Goal: Task Accomplishment & Management: Manage account settings

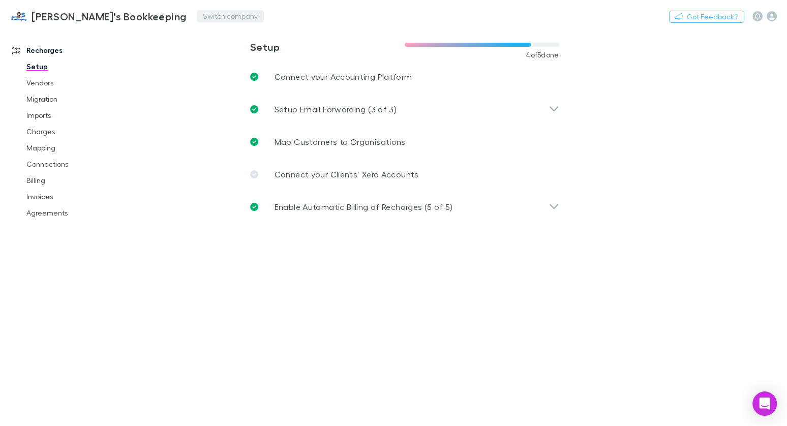
click at [197, 16] on button "Switch company" at bounding box center [230, 16] width 67 height 12
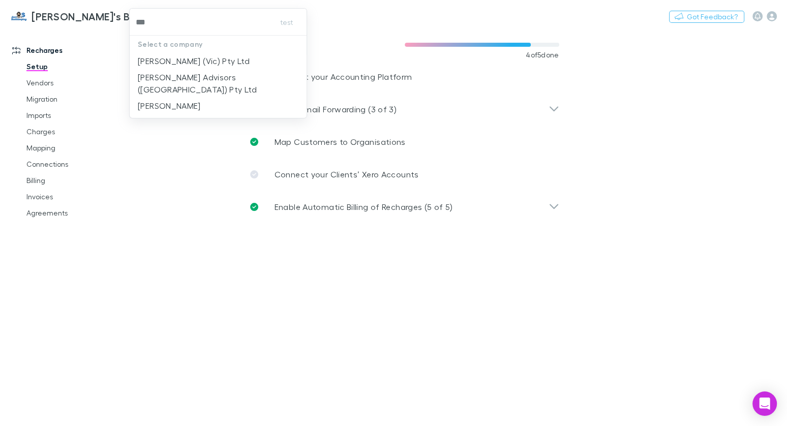
type input "****"
click at [206, 60] on p "[PERSON_NAME] (Vic) Pty Ltd" at bounding box center [194, 61] width 112 height 12
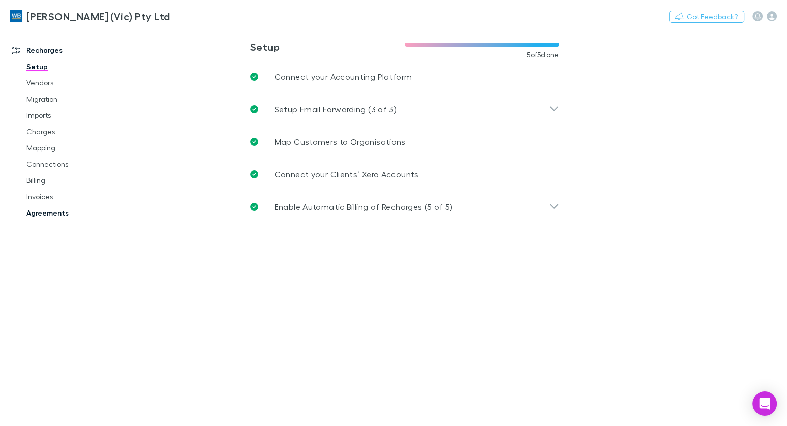
click at [50, 213] on link "Agreements" at bounding box center [70, 213] width 109 height 16
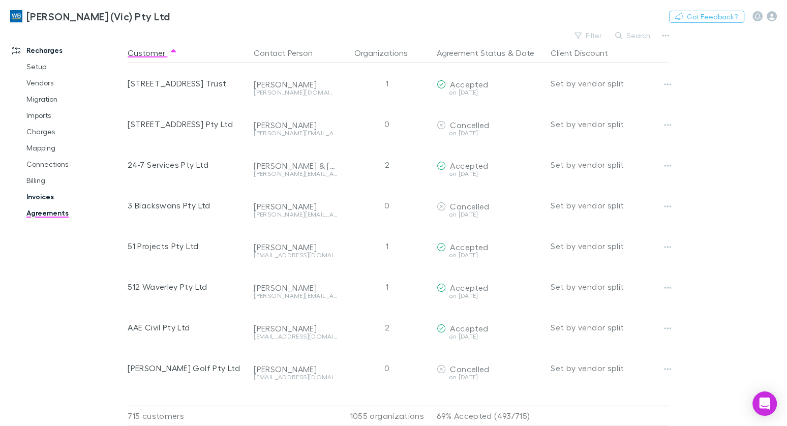
click at [53, 194] on link "Invoices" at bounding box center [70, 197] width 109 height 16
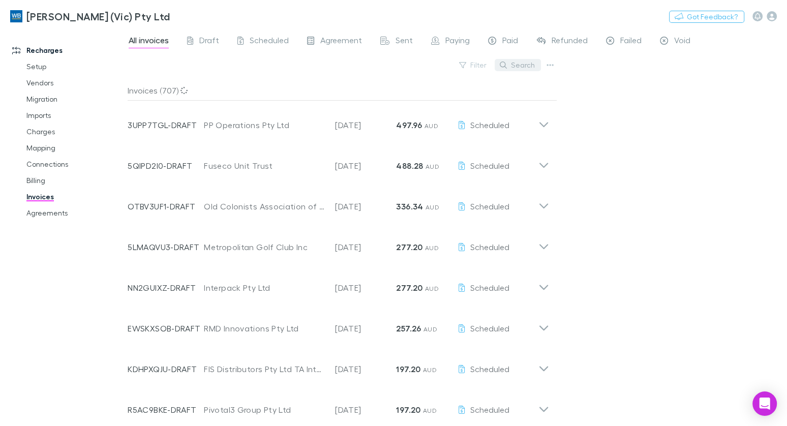
click at [522, 65] on button "Search" at bounding box center [518, 65] width 46 height 12
type input "*"
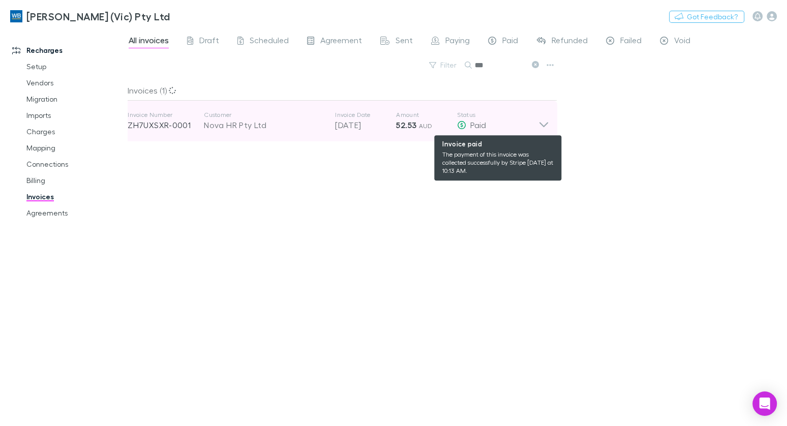
type input "***"
click at [505, 122] on div "Paid" at bounding box center [497, 125] width 81 height 12
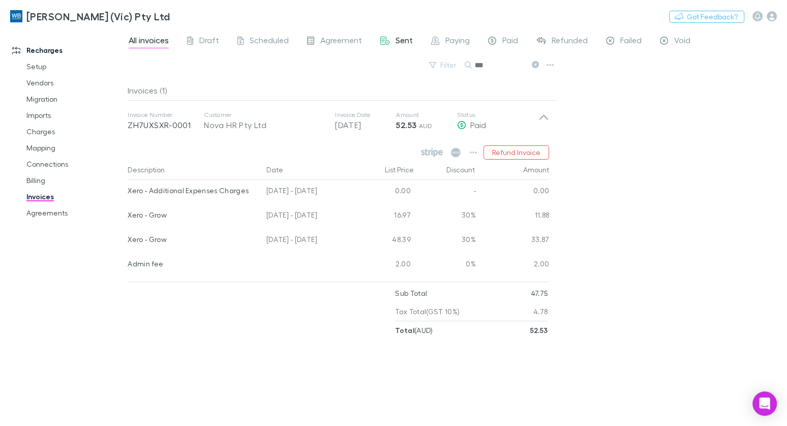
click at [400, 41] on span "Sent" at bounding box center [403, 41] width 17 height 13
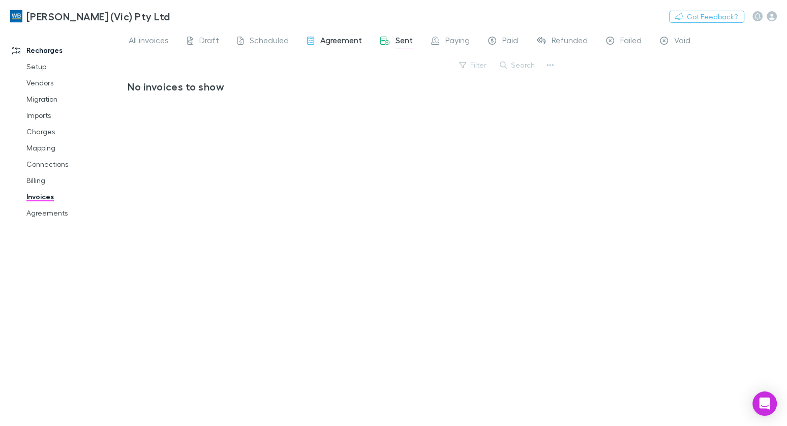
click at [334, 37] on span "Agreement" at bounding box center [341, 41] width 42 height 13
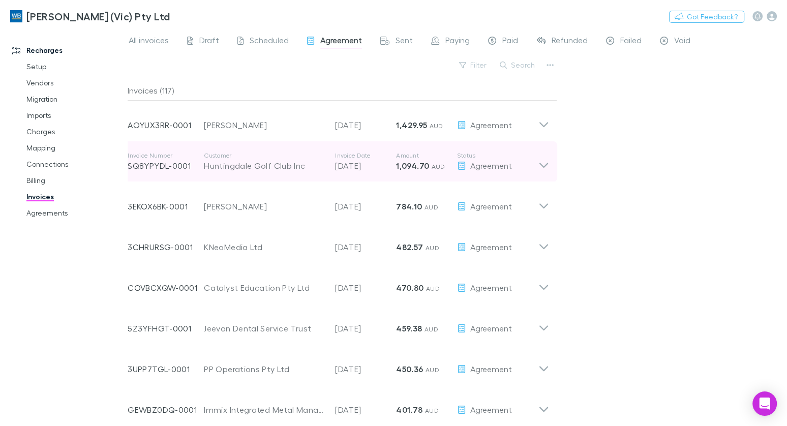
click at [412, 160] on p "1,094.70 AUD" at bounding box center [426, 166] width 61 height 12
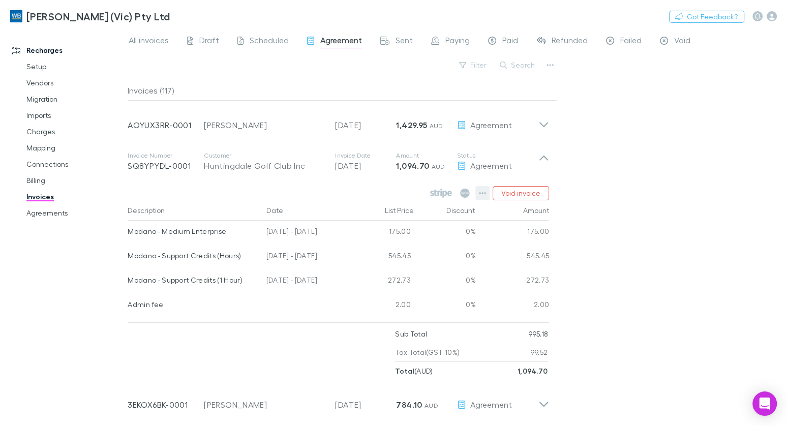
click at [479, 193] on button "button" at bounding box center [482, 193] width 14 height 14
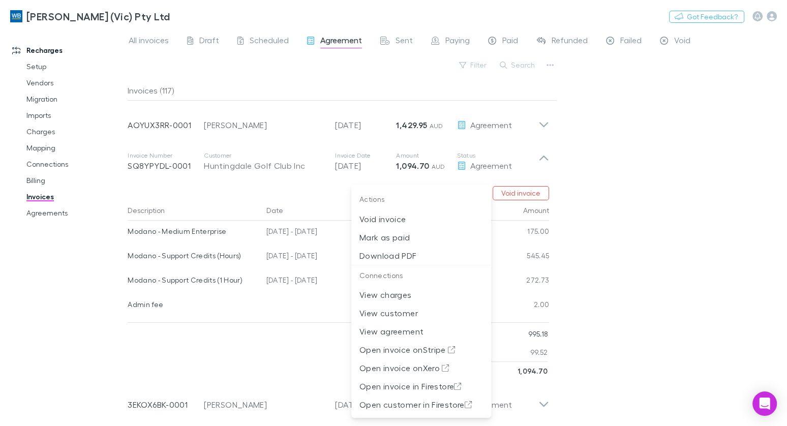
click at [173, 18] on div at bounding box center [393, 213] width 787 height 426
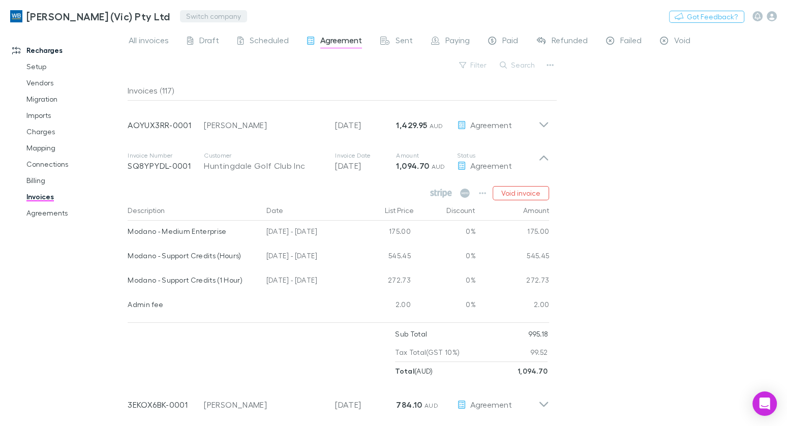
drag, startPoint x: 177, startPoint y: 12, endPoint x: 168, endPoint y: 14, distance: 8.9
click at [174, 13] on div "Actions Void invoice Mark as paid Download PDF Connections View charges View cu…" at bounding box center [393, 213] width 787 height 426
click at [180, 16] on button "Switch company" at bounding box center [213, 16] width 67 height 12
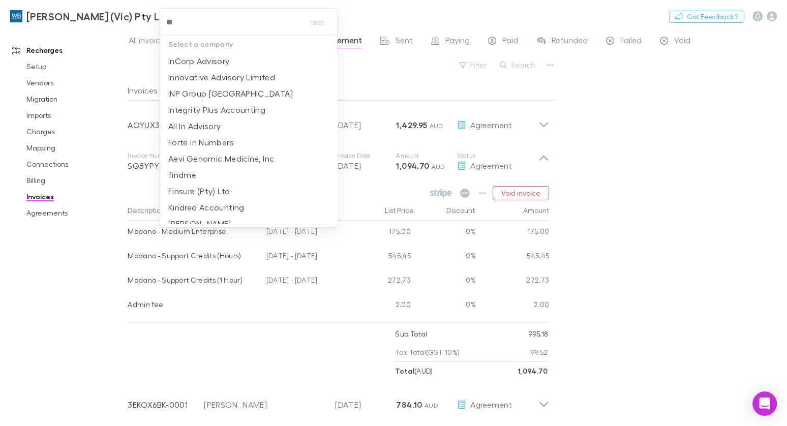
type input "***"
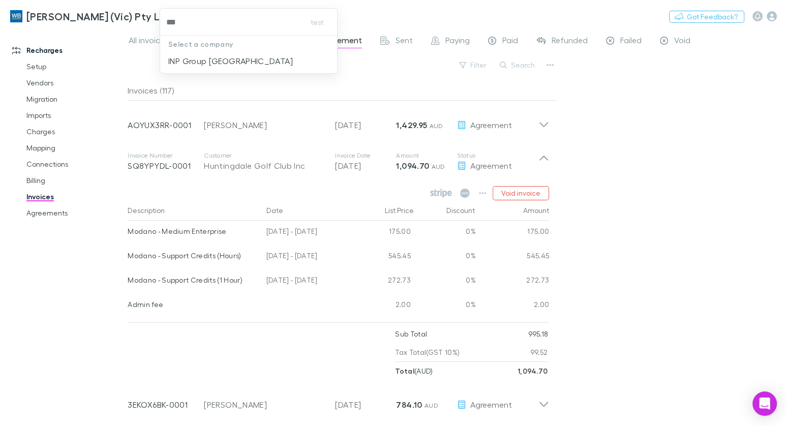
drag, startPoint x: 194, startPoint y: 63, endPoint x: 181, endPoint y: 25, distance: 39.5
click at [194, 63] on p "INP Group [GEOGRAPHIC_DATA]" at bounding box center [230, 61] width 125 height 12
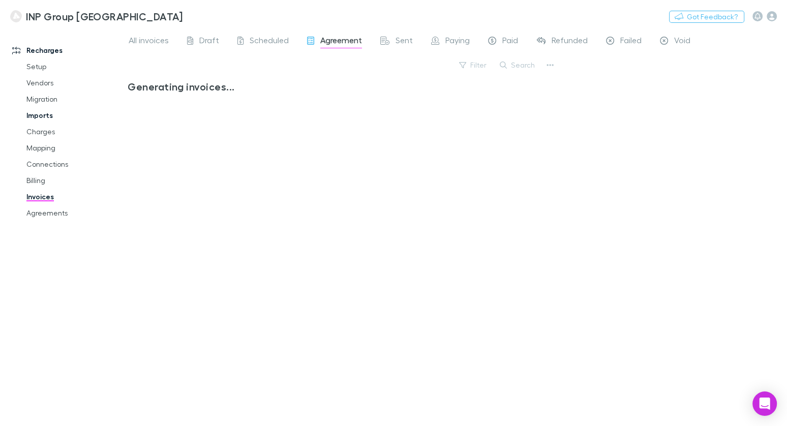
click at [47, 112] on link "Imports" at bounding box center [70, 115] width 109 height 16
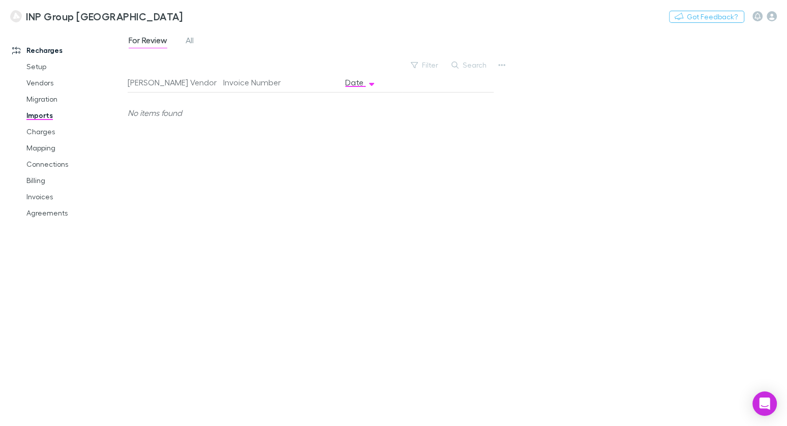
click at [186, 44] on span "All" at bounding box center [190, 41] width 8 height 13
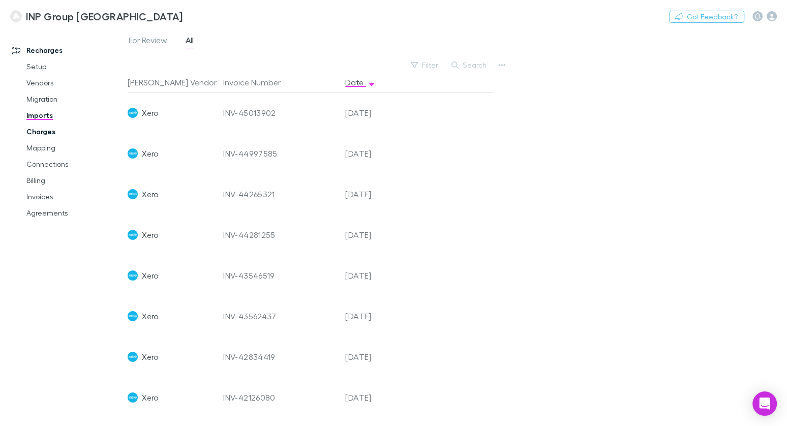
click at [34, 135] on link "Charges" at bounding box center [70, 132] width 109 height 16
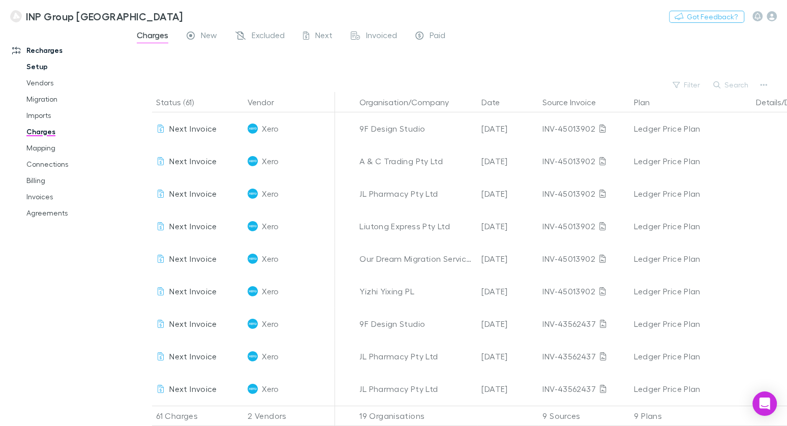
click at [32, 58] on link "Setup" at bounding box center [70, 66] width 109 height 16
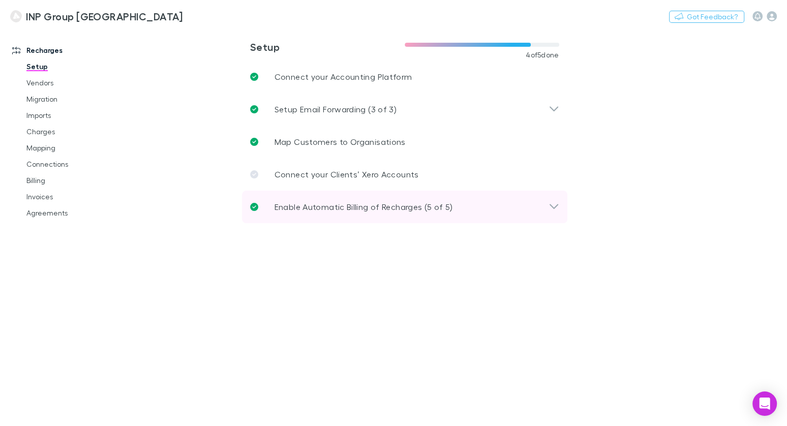
click at [352, 198] on div "Enable Automatic Billing of Recharges (5 of 5)" at bounding box center [404, 207] width 325 height 33
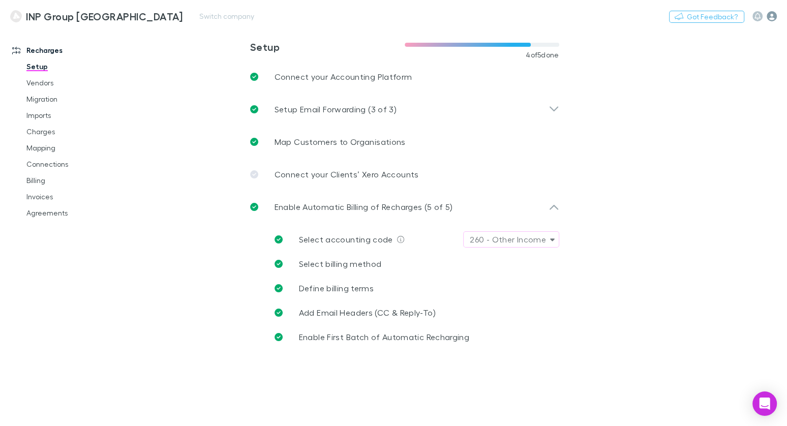
click at [769, 18] on icon "button" at bounding box center [772, 16] width 10 height 10
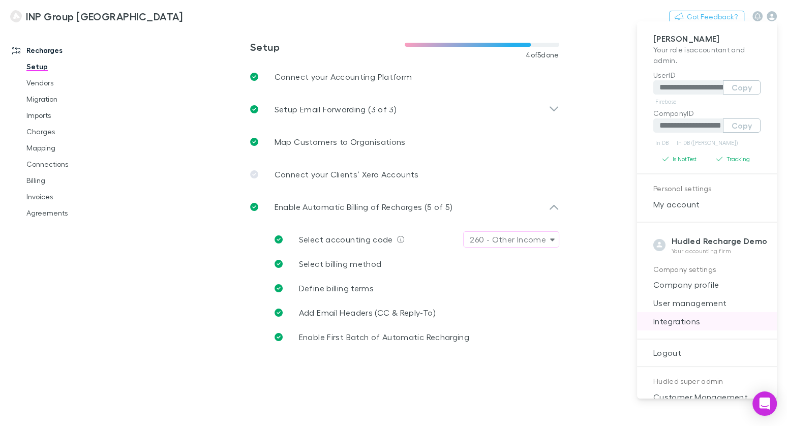
click at [695, 317] on span "Integrations" at bounding box center [707, 321] width 124 height 12
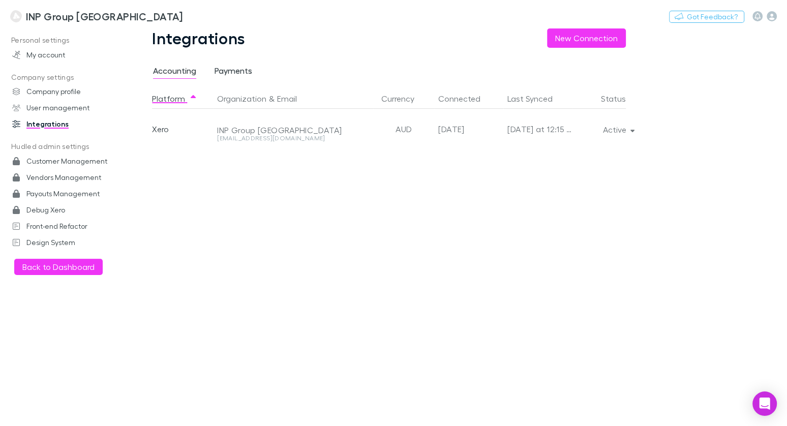
click at [245, 70] on span "Payments" at bounding box center [233, 72] width 38 height 13
click at [180, 71] on span "Accounting" at bounding box center [174, 72] width 43 height 13
drag, startPoint x: 93, startPoint y: 41, endPoint x: 90, endPoint y: 33, distance: 8.4
click at [93, 41] on p "Personal settings" at bounding box center [64, 40] width 124 height 13
click at [59, 19] on h3 "INP Group [GEOGRAPHIC_DATA]" at bounding box center [104, 16] width 157 height 12
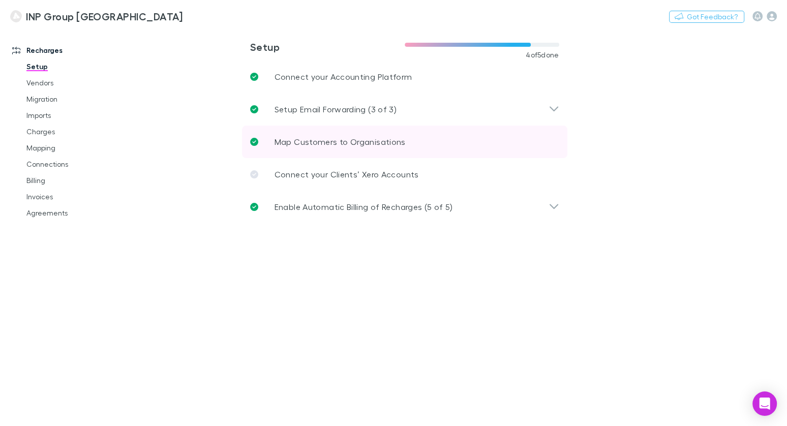
click at [300, 134] on link "Map Customers to Organisations" at bounding box center [404, 142] width 325 height 33
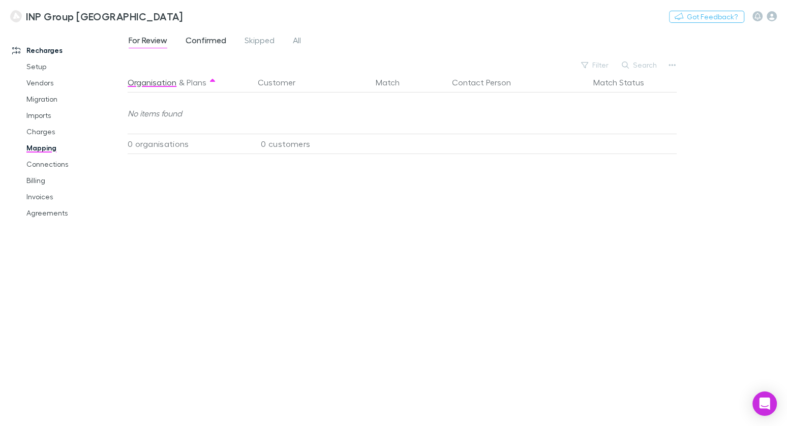
click at [202, 42] on span "Confirmed" at bounding box center [206, 41] width 41 height 13
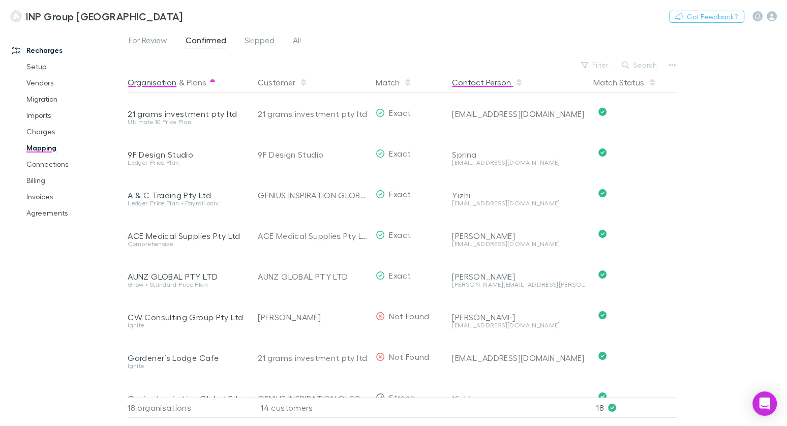
click at [494, 81] on button "Contact Person" at bounding box center [487, 82] width 71 height 20
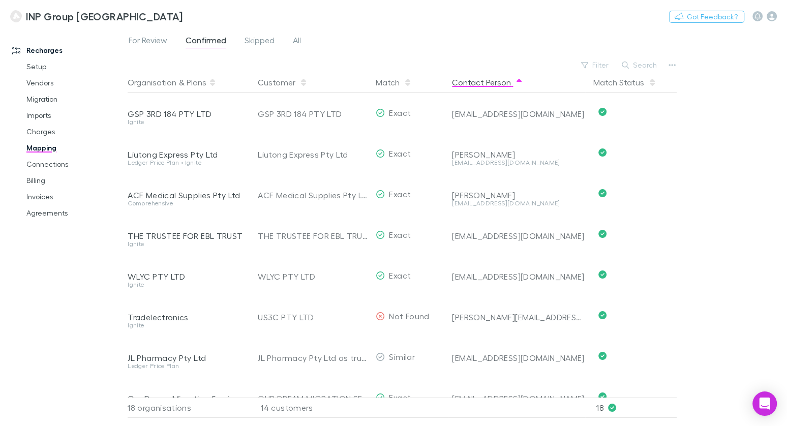
click at [494, 81] on button "Contact Person" at bounding box center [487, 82] width 71 height 20
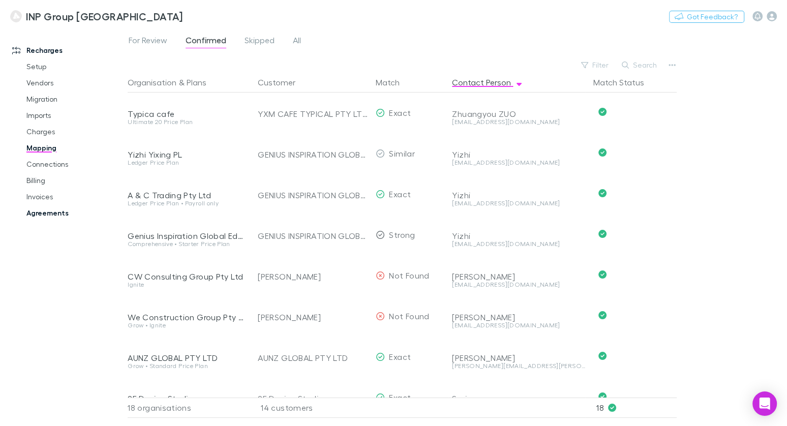
click at [56, 209] on link "Agreements" at bounding box center [70, 213] width 109 height 16
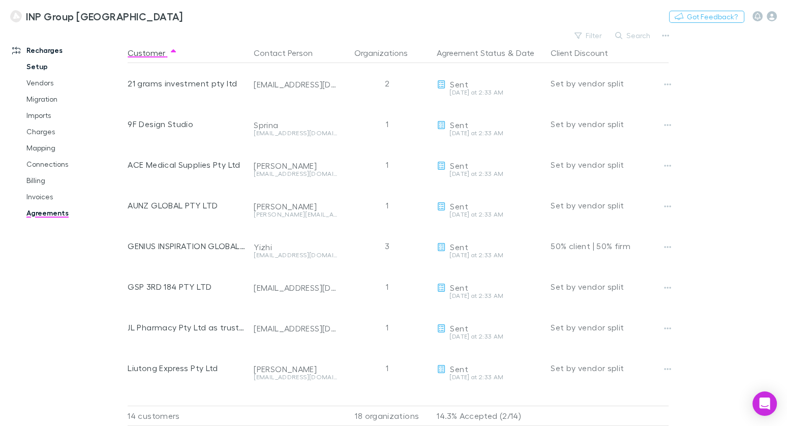
click at [44, 69] on link "Setup" at bounding box center [70, 66] width 109 height 16
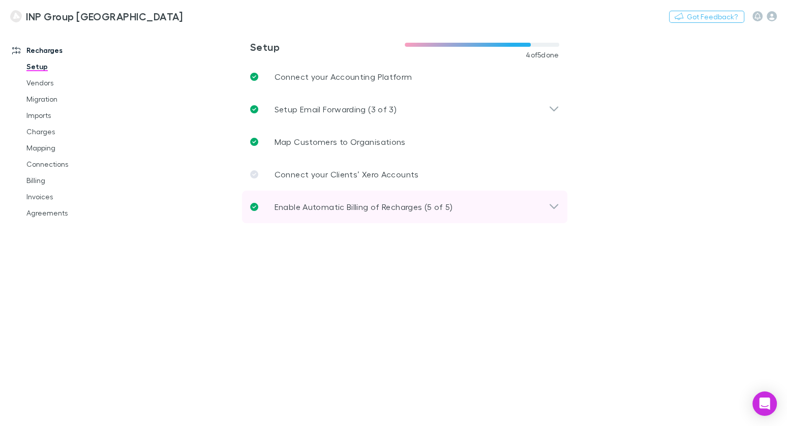
click at [294, 214] on div "Enable Automatic Billing of Recharges (5 of 5)" at bounding box center [404, 207] width 325 height 33
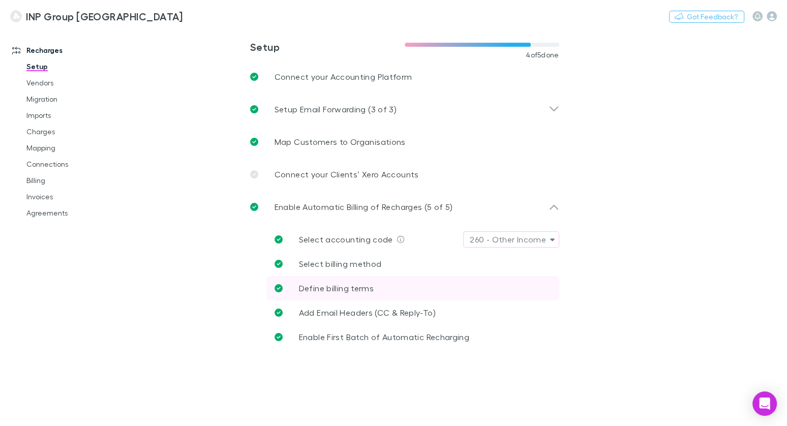
click at [335, 289] on span "Define billing terms" at bounding box center [336, 288] width 75 height 10
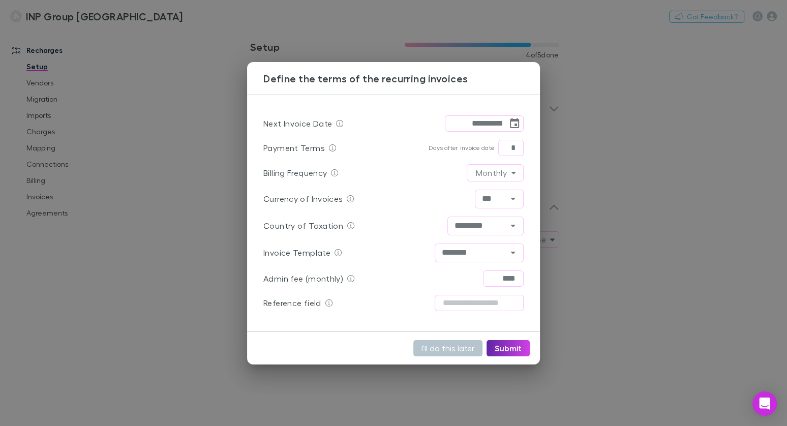
click at [211, 227] on div "**********" at bounding box center [393, 213] width 787 height 426
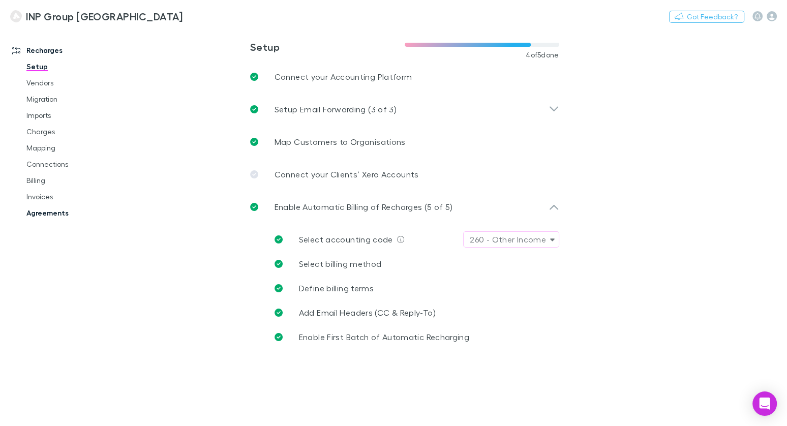
click at [47, 216] on link "Agreements" at bounding box center [70, 213] width 109 height 16
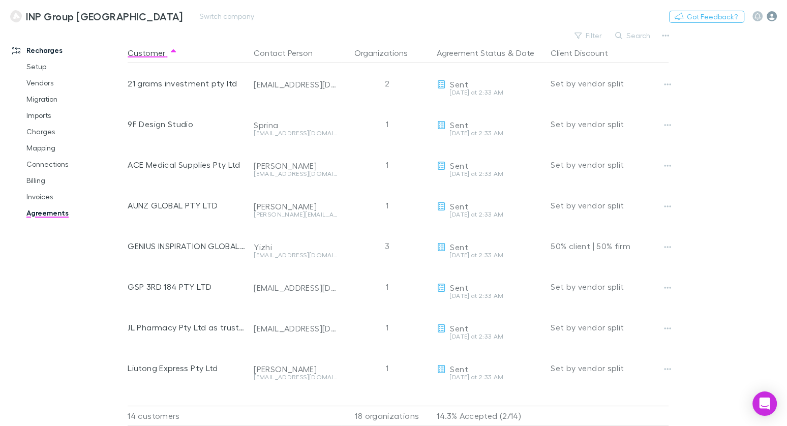
click at [772, 18] on icon "button" at bounding box center [772, 16] width 10 height 10
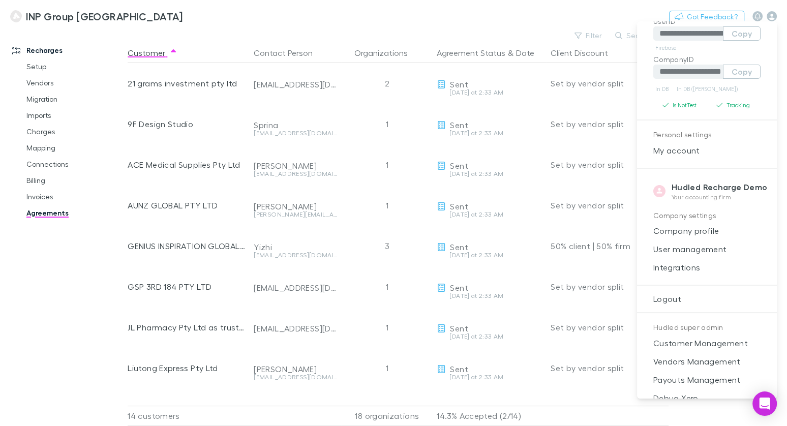
scroll to position [83, 0]
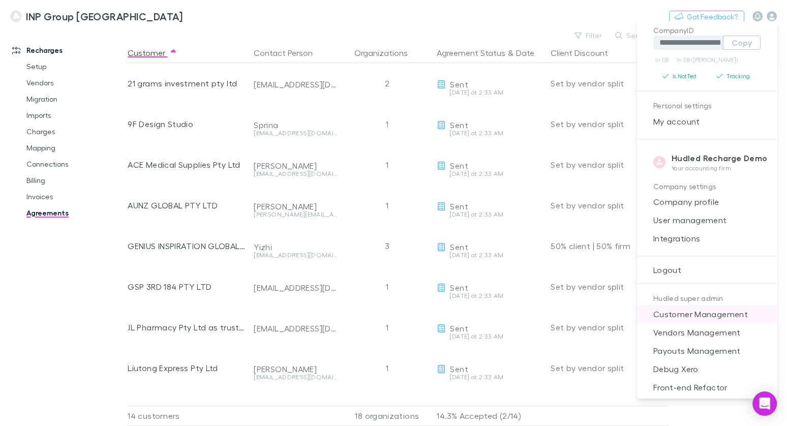
click at [702, 316] on span "Customer Management" at bounding box center [707, 314] width 124 height 12
select select "****"
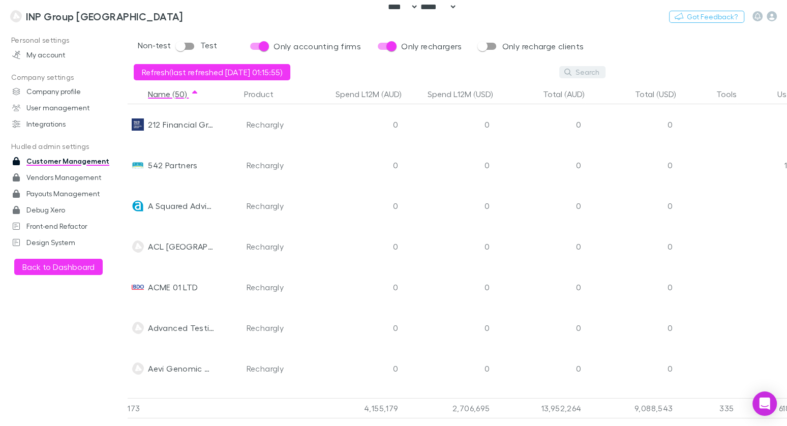
click at [585, 72] on button "Search" at bounding box center [582, 72] width 46 height 12
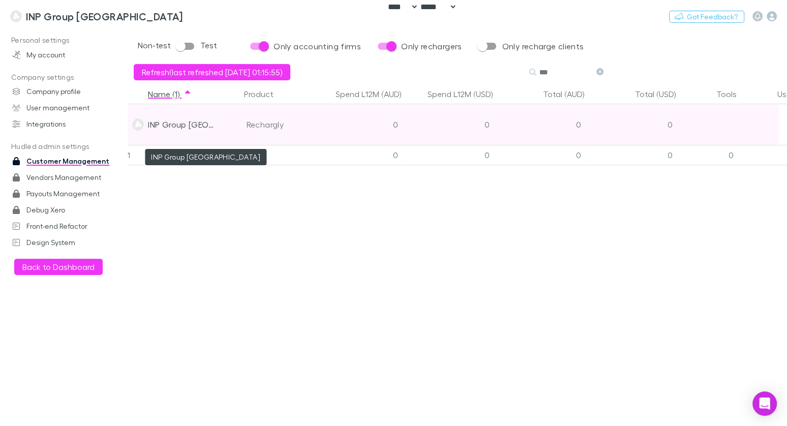
type input "***"
click at [198, 121] on div "INP Group [GEOGRAPHIC_DATA]" at bounding box center [181, 124] width 67 height 41
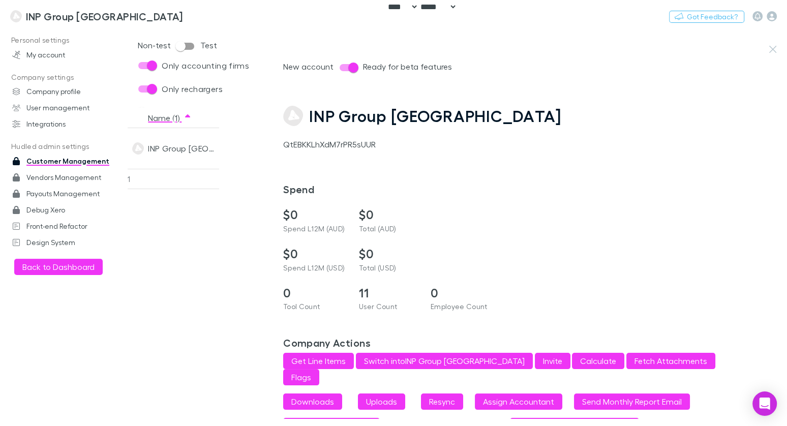
scroll to position [61, 0]
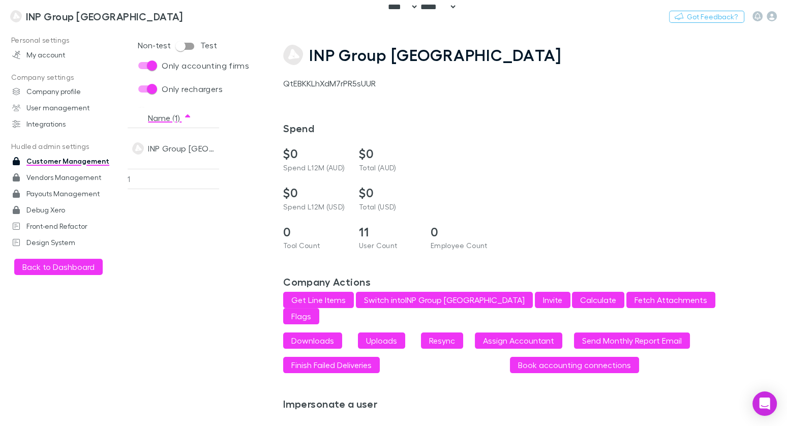
click at [319, 80] on div "QtEBKKLhXdM7rPR5sUUR" at bounding box center [532, 83] width 498 height 12
copy div "QtEBKKLhXdM7rPR5sUUR"
click at [512, 38] on div "New account Ready for beta features INP Group Sydney QtEBKKLhXdM7rPR5sUUR Spend…" at bounding box center [535, 223] width 504 height 390
click at [771, 16] on icon "button" at bounding box center [772, 16] width 10 height 10
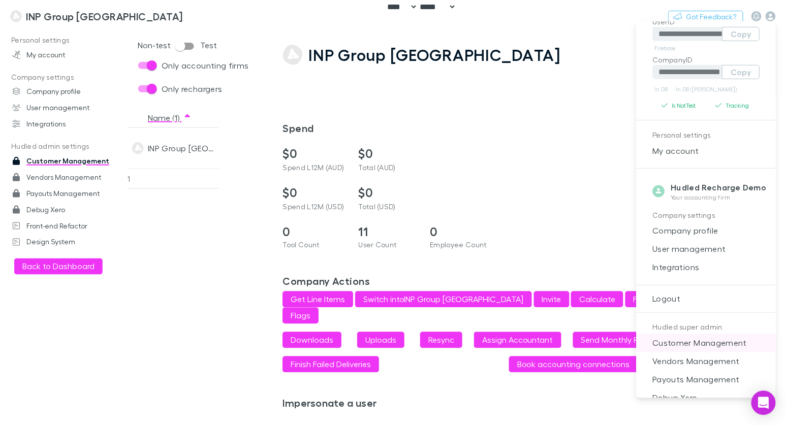
scroll to position [64, 0]
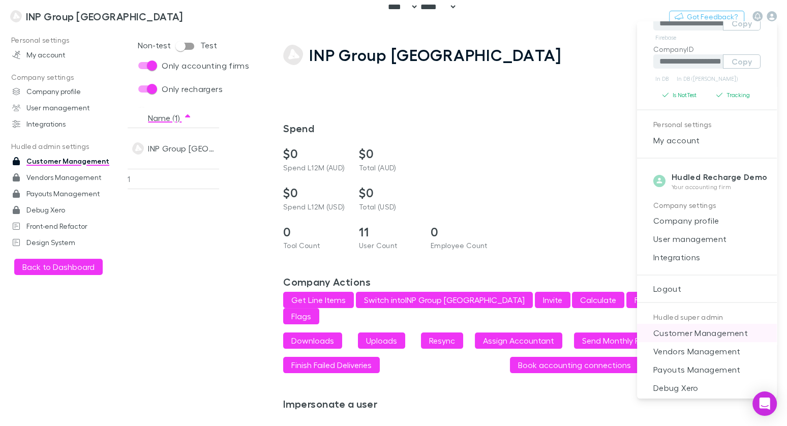
click at [691, 333] on span "Customer Management" at bounding box center [707, 333] width 124 height 12
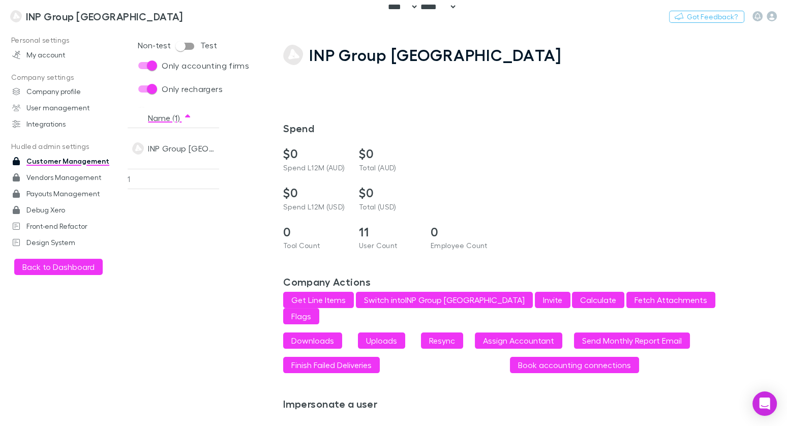
click at [66, 163] on link "Customer Management" at bounding box center [64, 161] width 124 height 16
click at [40, 175] on link "Vendors Management" at bounding box center [64, 177] width 124 height 16
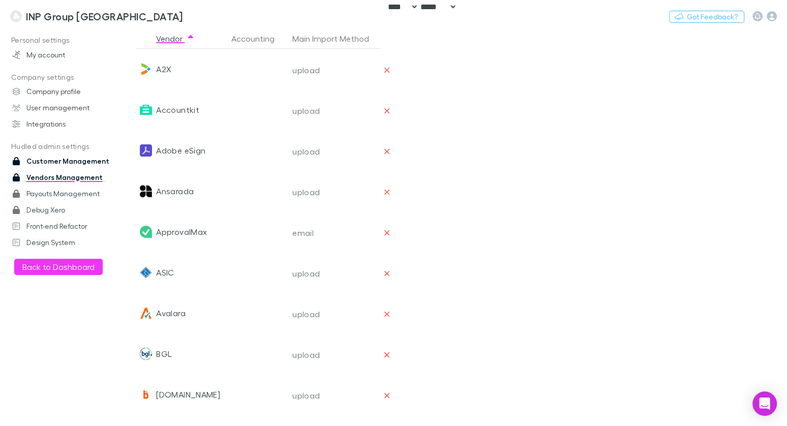
click at [66, 162] on link "Customer Management" at bounding box center [64, 161] width 124 height 16
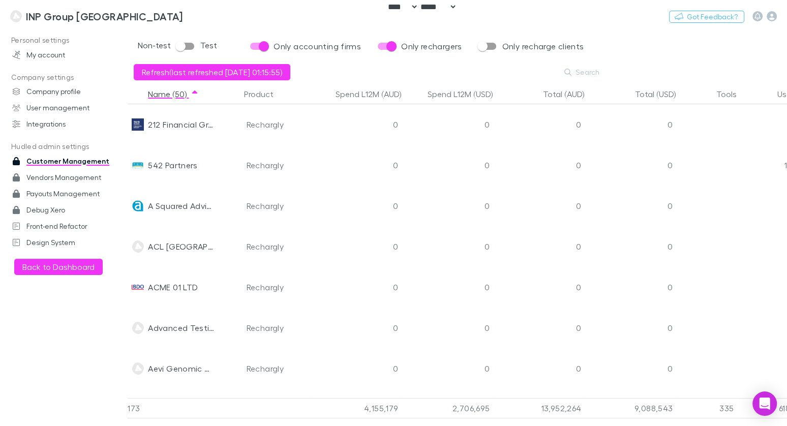
click at [580, 79] on div "Refresh (last refreshed 2025-08-13 @ 01:15:55) Search" at bounding box center [371, 72] width 474 height 16
click at [580, 76] on button "Search" at bounding box center [582, 72] width 46 height 12
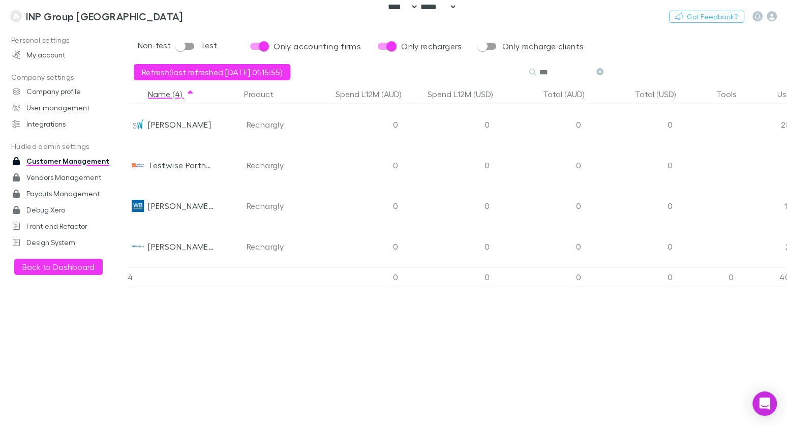
type input "****"
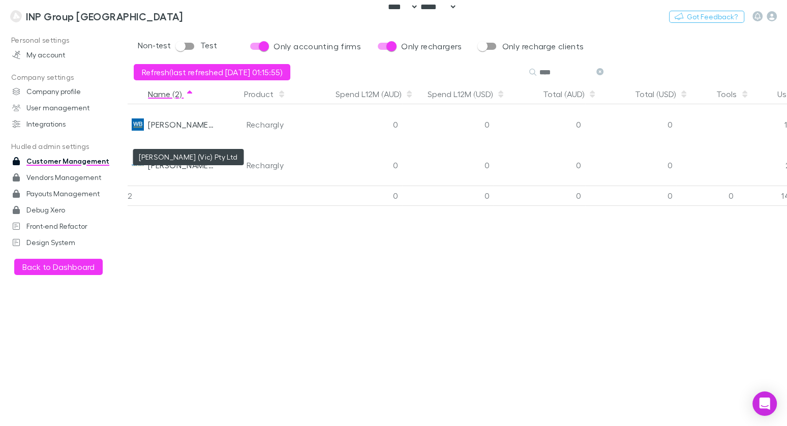
click at [191, 126] on div "[PERSON_NAME] (Vic) Pty Ltd" at bounding box center [181, 124] width 67 height 41
click at [243, 104] on div "Name (2) Product Spend L12M (AUD) Spend L12M (USD) Total (AUD) Total (USD) Tool…" at bounding box center [453, 94] width 651 height 20
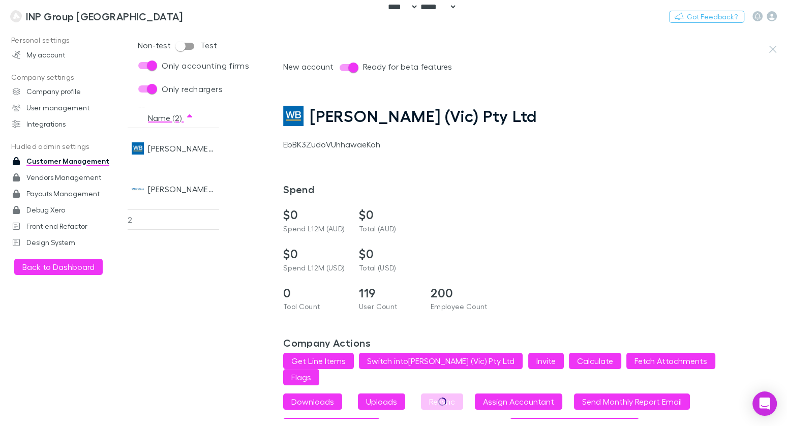
click at [350, 144] on div "EbBK3ZudoVUhhawaeKoh" at bounding box center [532, 144] width 498 height 12
copy div "EbBK3ZudoVUhhawaeKoh"
click at [193, 14] on button "Switch company" at bounding box center [226, 16] width 67 height 12
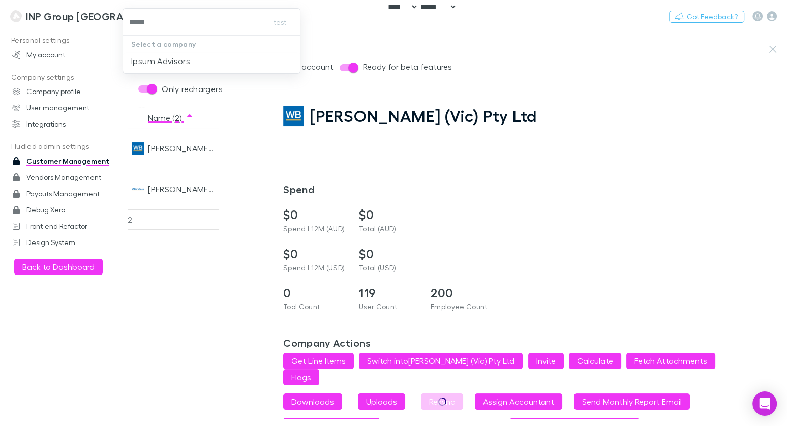
type input "*****"
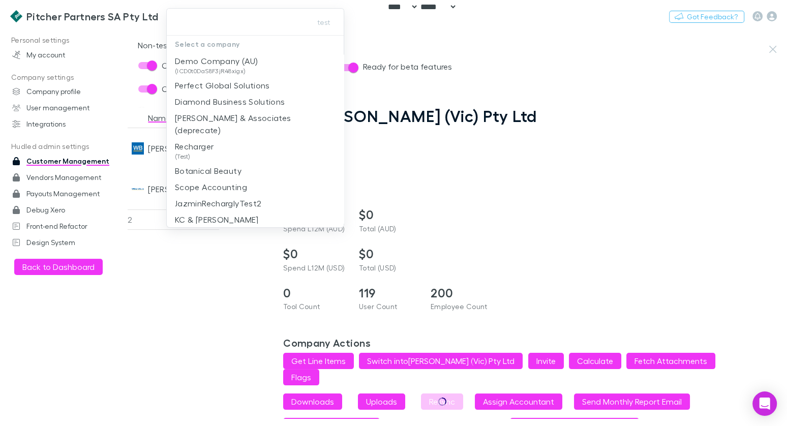
click at [536, 6] on div at bounding box center [393, 213] width 787 height 426
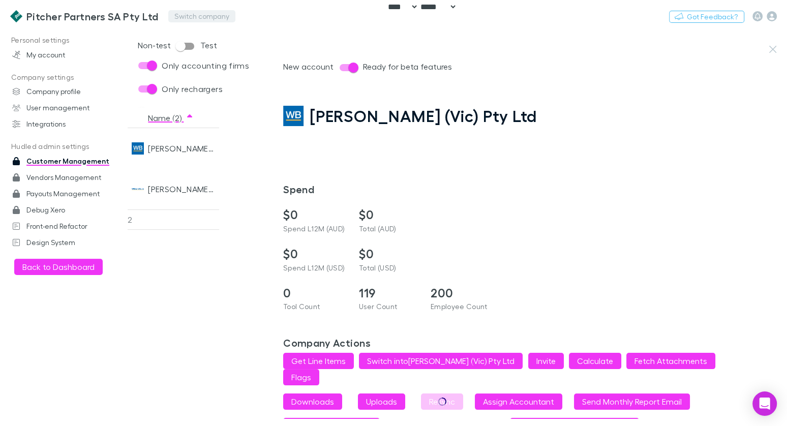
click at [170, 16] on div "Pitcher Partners SA Pty Ltd Switch company Nothing Got Feedback?" at bounding box center [393, 16] width 787 height 33
click at [174, 16] on button "Switch company" at bounding box center [201, 16] width 67 height 12
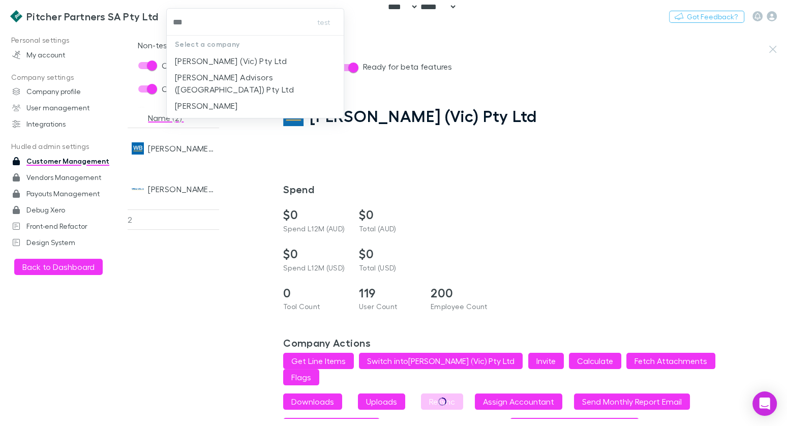
type input "****"
click at [214, 63] on p "[PERSON_NAME] (Vic) Pty Ltd" at bounding box center [231, 61] width 112 height 12
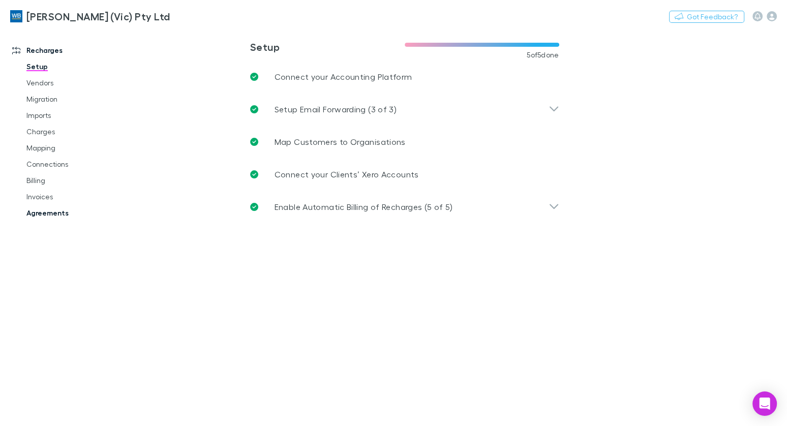
click at [59, 219] on link "Agreements" at bounding box center [70, 213] width 109 height 16
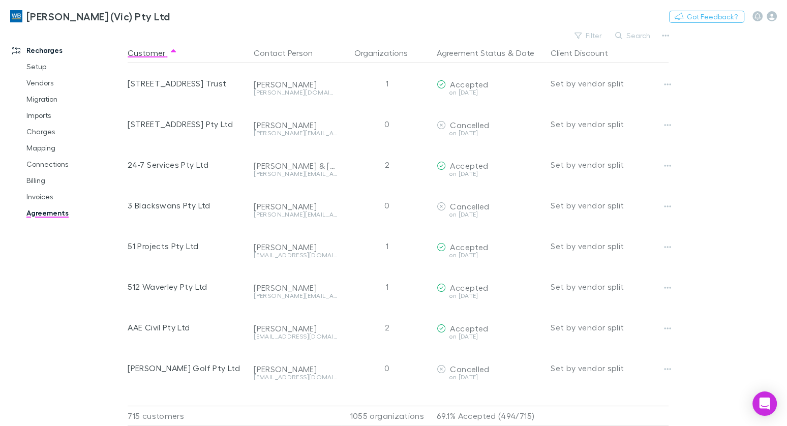
click at [665, 83] on icon "button" at bounding box center [667, 84] width 7 height 8
click at [177, 18] on div at bounding box center [393, 212] width 786 height 425
click at [180, 13] on button "Switch company" at bounding box center [213, 16] width 67 height 12
type input "***"
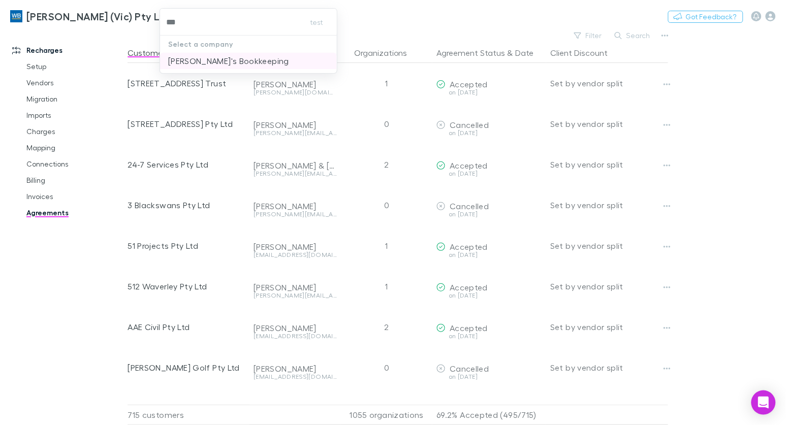
click at [185, 57] on p "[PERSON_NAME]'s Bookkeeping" at bounding box center [228, 61] width 121 height 12
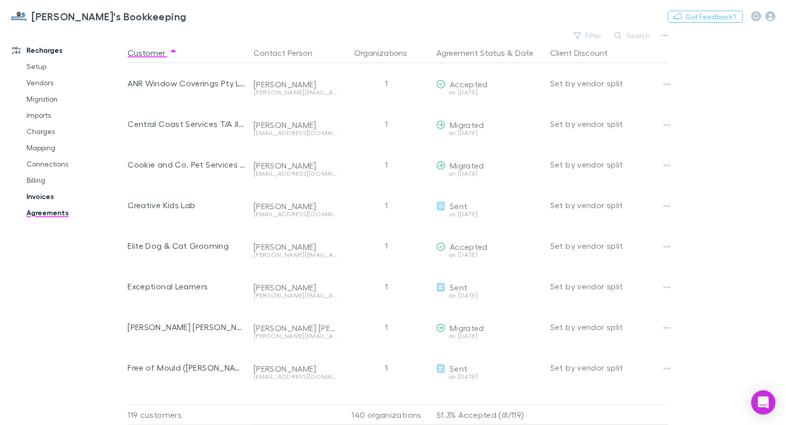
click at [38, 196] on link "Invoices" at bounding box center [70, 197] width 109 height 16
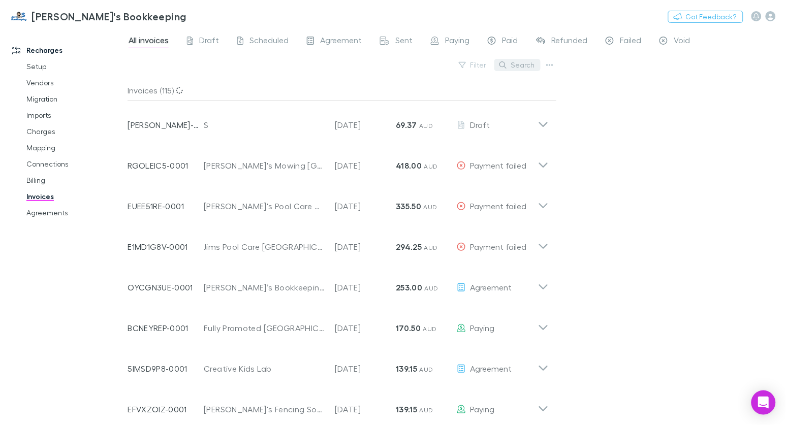
click at [520, 62] on button "Search" at bounding box center [518, 65] width 46 height 12
paste input "**********"
type input "**********"
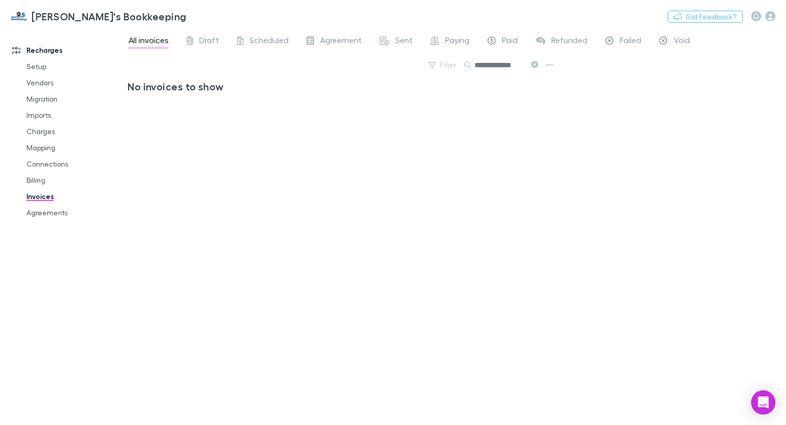
scroll to position [0, 9]
type input "**********"
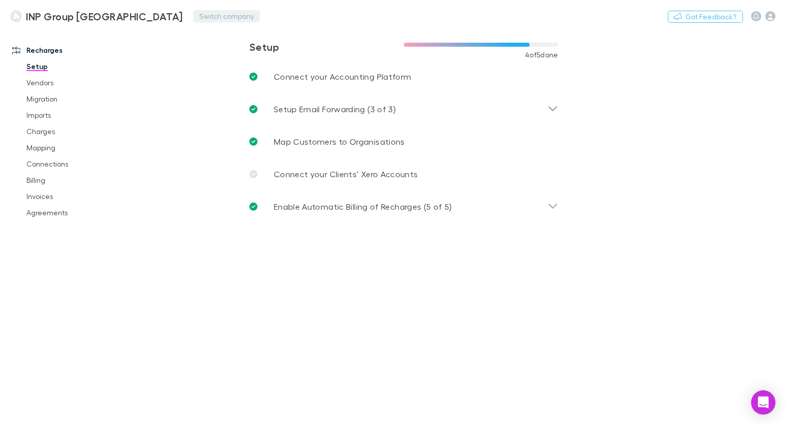
click at [193, 19] on button "Switch company" at bounding box center [226, 16] width 67 height 12
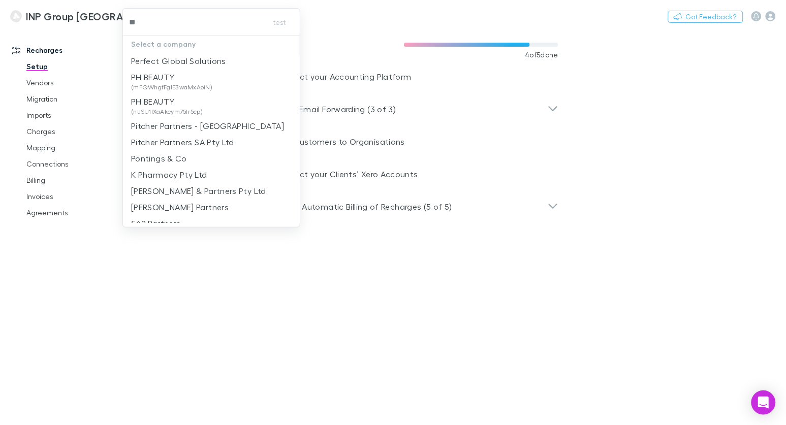
type input "***"
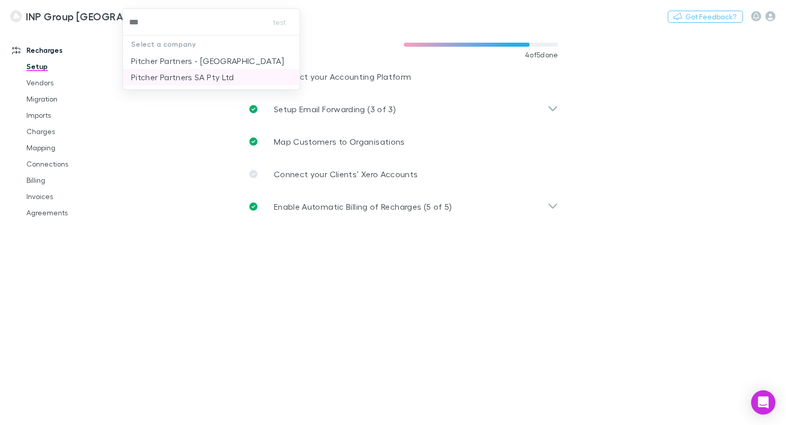
click at [220, 75] on p "Pitcher Partners SA Pty Ltd" at bounding box center [182, 77] width 103 height 12
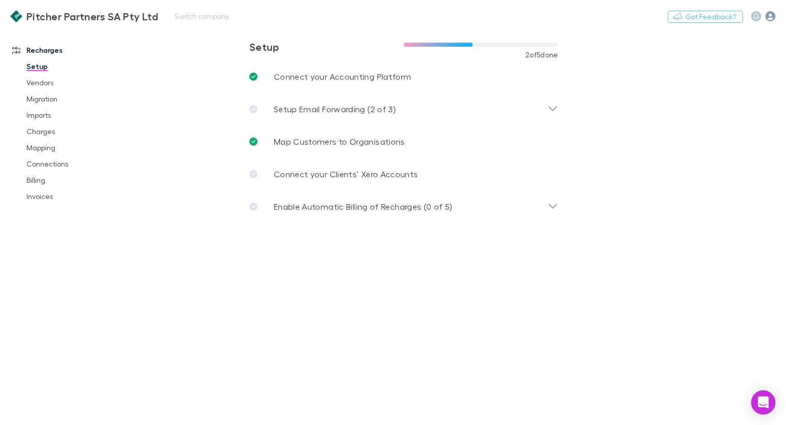
drag, startPoint x: 764, startPoint y: 18, endPoint x: 773, endPoint y: 18, distance: 8.6
click at [764, 18] on div at bounding box center [764, 16] width 24 height 10
click at [774, 18] on icon "button" at bounding box center [771, 16] width 10 height 10
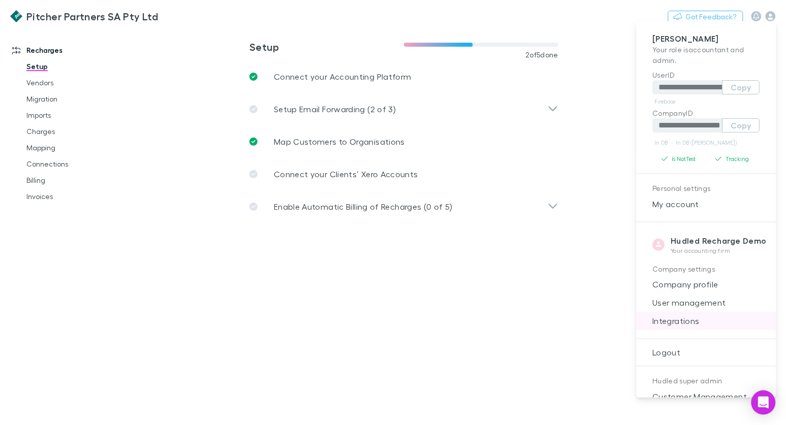
click at [689, 325] on span "Integrations" at bounding box center [707, 321] width 124 height 12
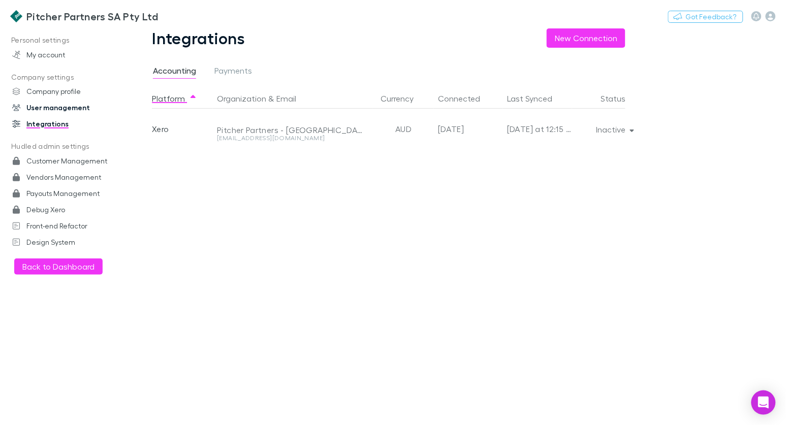
click at [84, 106] on link "User management" at bounding box center [64, 108] width 124 height 16
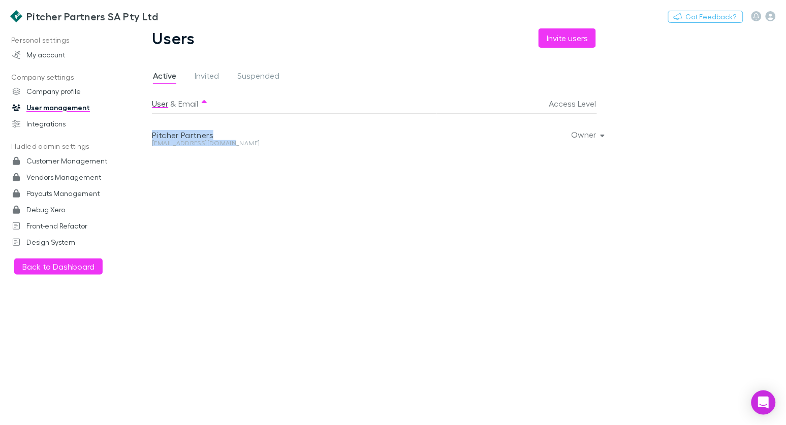
drag, startPoint x: 236, startPoint y: 147, endPoint x: 148, endPoint y: 136, distance: 88.6
click at [148, 135] on div "Users Invite users Active Invited Suspended User & Email Access Level Pitcher P…" at bounding box center [382, 226] width 508 height 397
copy div "Pitcher Partners [EMAIL_ADDRESS][DOMAIN_NAME]"
click at [57, 125] on link "Integrations" at bounding box center [64, 124] width 124 height 16
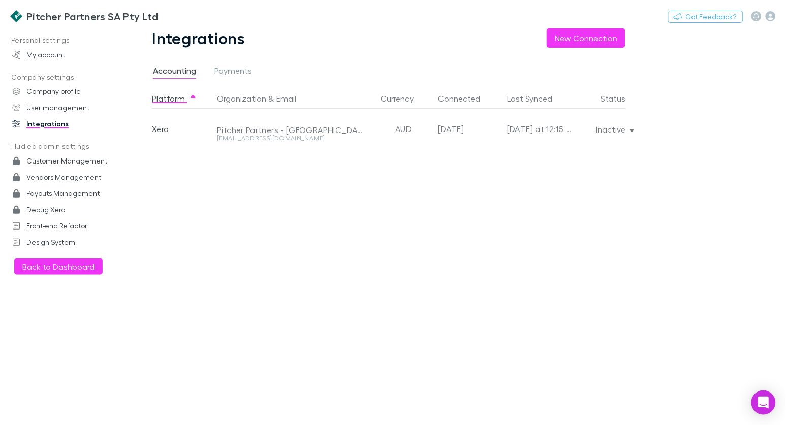
click at [471, 130] on div "[DATE]" at bounding box center [468, 129] width 61 height 41
copy div "[DATE]"
click at [182, 17] on button "Switch company" at bounding box center [201, 16] width 67 height 12
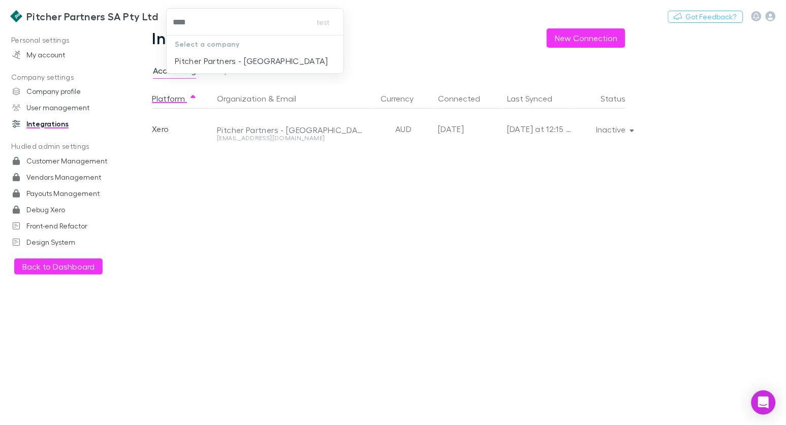
type input "*****"
drag, startPoint x: 222, startPoint y: 58, endPoint x: 192, endPoint y: 69, distance: 32.5
click at [222, 58] on p "Pitcher Partners - [GEOGRAPHIC_DATA]" at bounding box center [251, 61] width 153 height 12
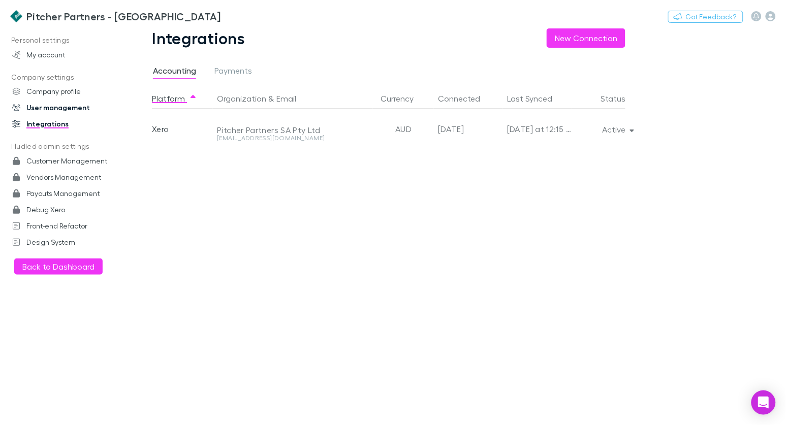
click at [81, 106] on link "User management" at bounding box center [64, 108] width 124 height 16
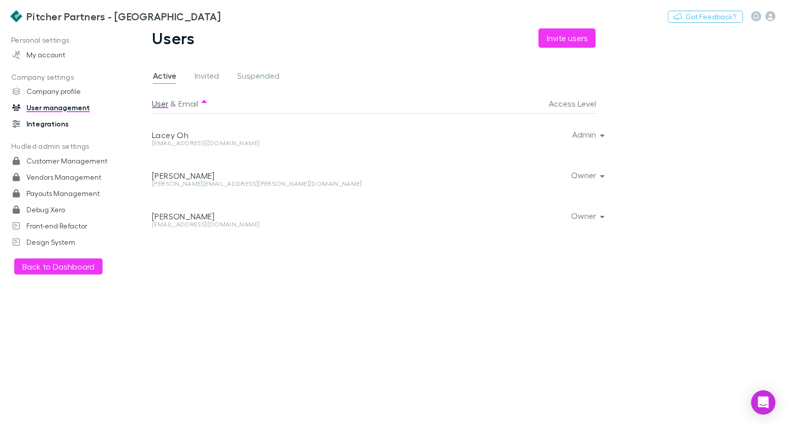
click at [48, 122] on link "Integrations" at bounding box center [64, 124] width 124 height 16
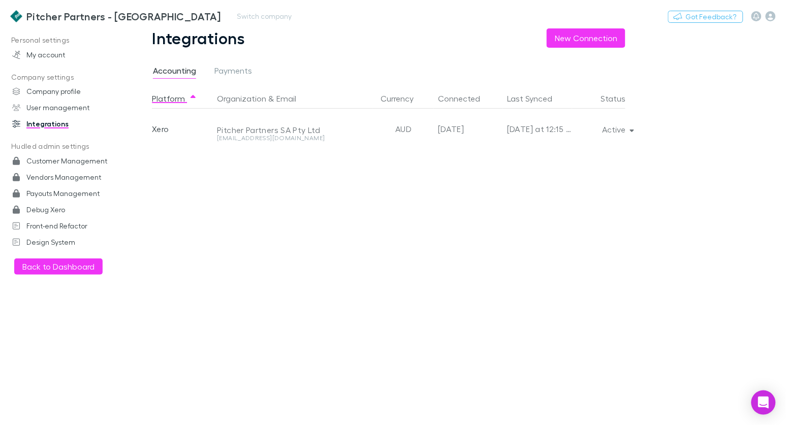
click at [59, 21] on h3 "Pitcher Partners - [GEOGRAPHIC_DATA]" at bounding box center [123, 16] width 195 height 12
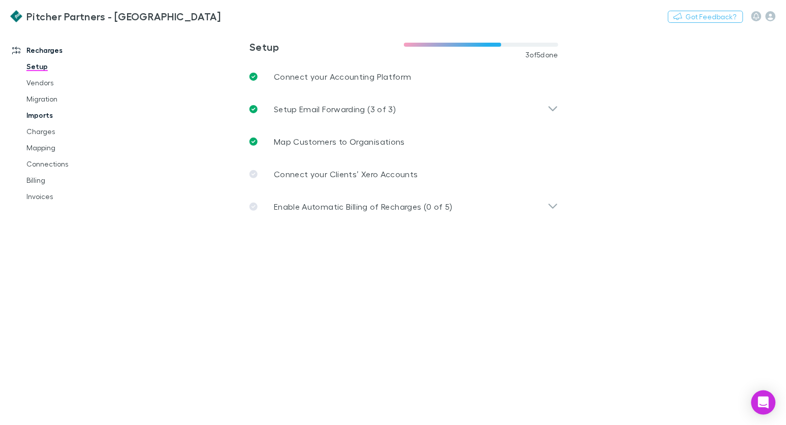
click at [46, 114] on link "Imports" at bounding box center [70, 115] width 109 height 16
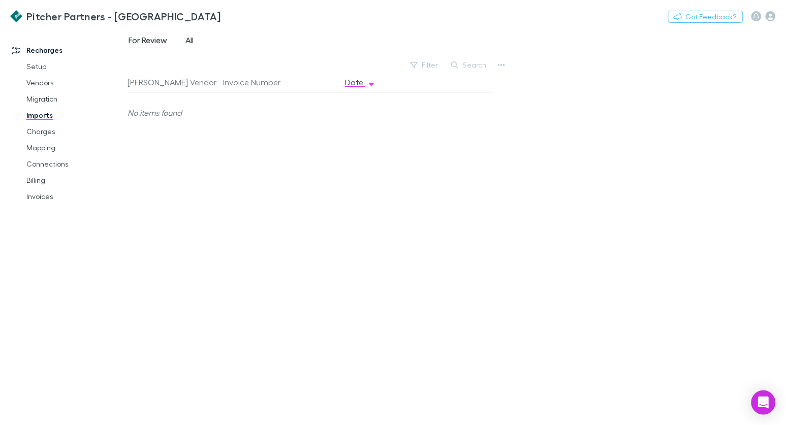
click at [193, 42] on span "All" at bounding box center [190, 41] width 8 height 13
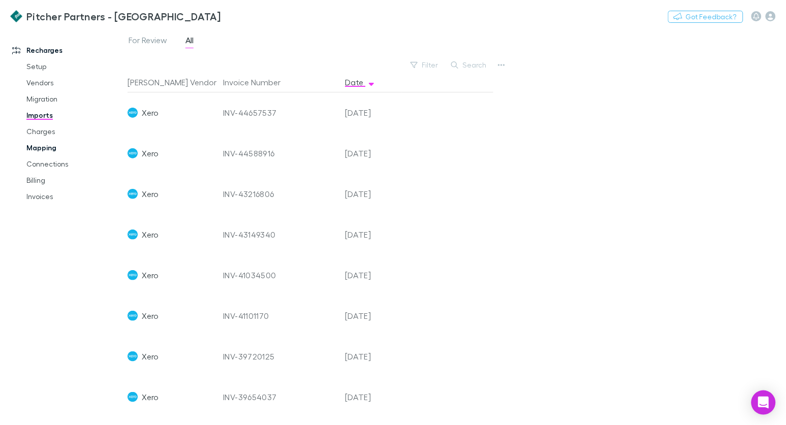
click at [49, 146] on link "Mapping" at bounding box center [70, 148] width 109 height 16
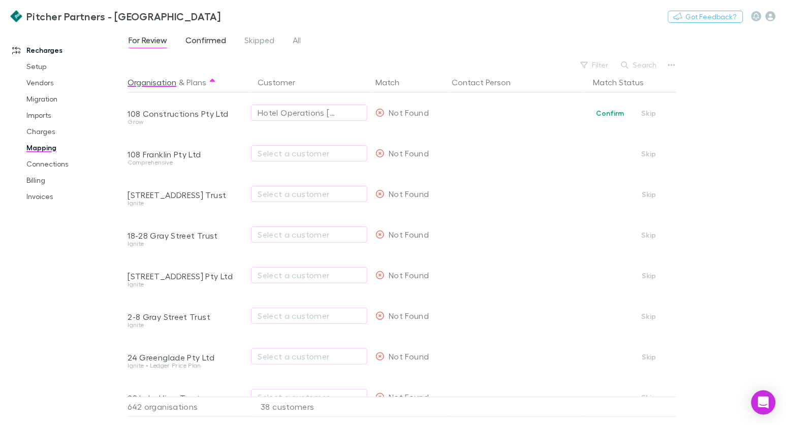
click at [200, 42] on span "Confirmed" at bounding box center [206, 41] width 41 height 13
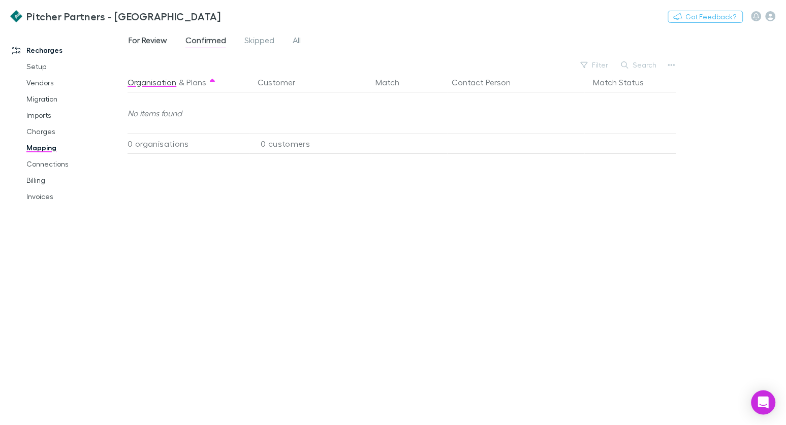
click at [152, 41] on span "For Review" at bounding box center [148, 41] width 39 height 13
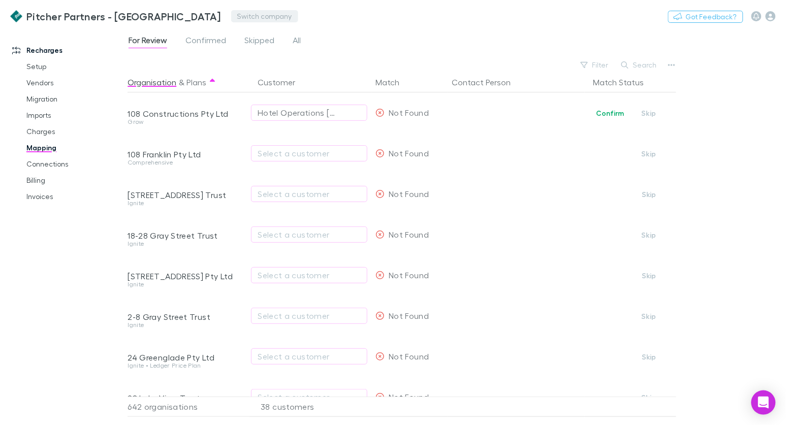
click at [231, 15] on button "Switch company" at bounding box center [264, 16] width 67 height 12
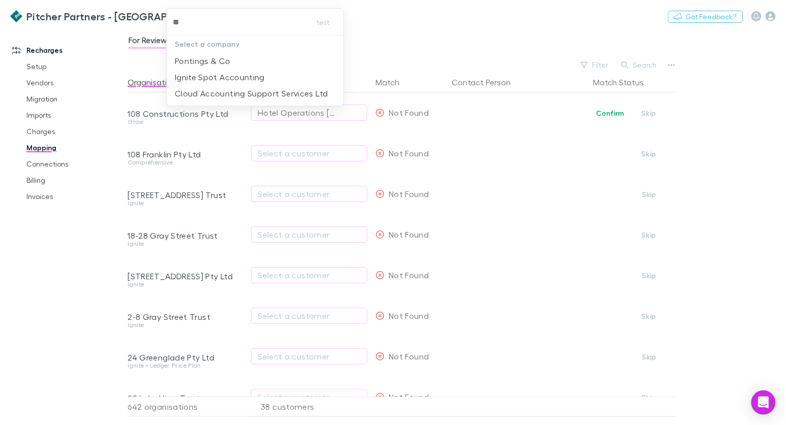
type input "*"
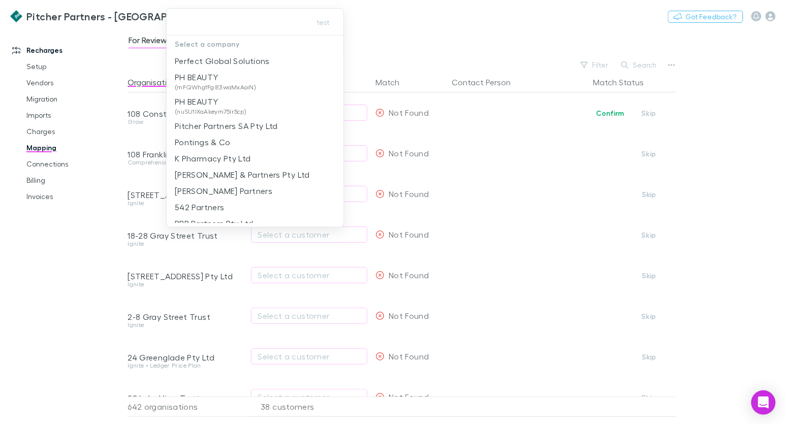
type input "*"
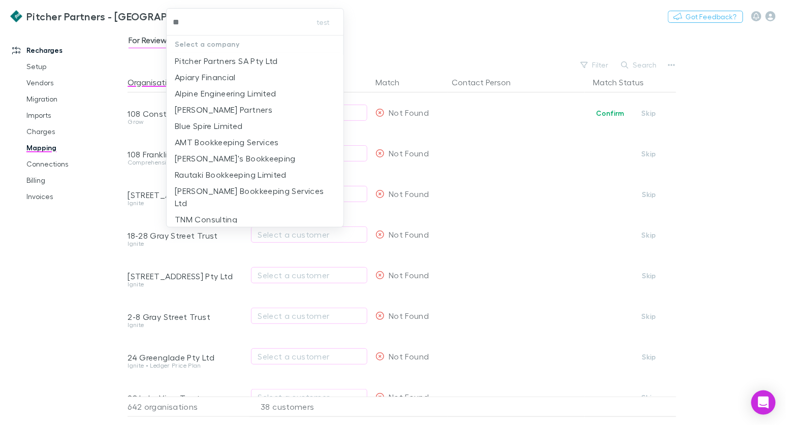
type input "***"
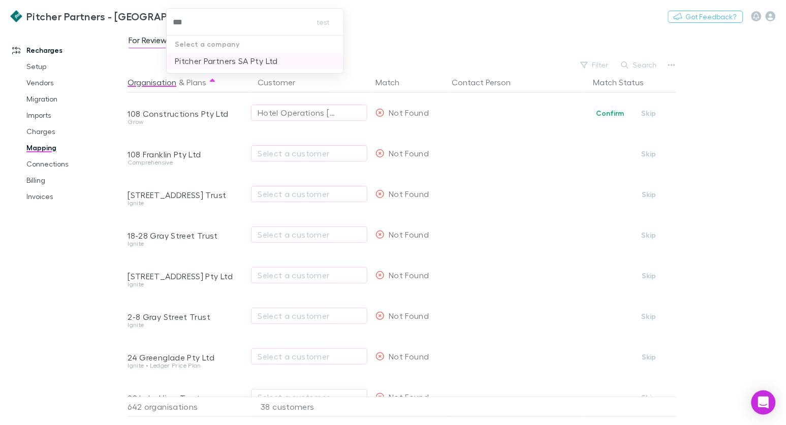
click at [209, 56] on p "Pitcher Partners SA Pty Ltd" at bounding box center [226, 61] width 103 height 12
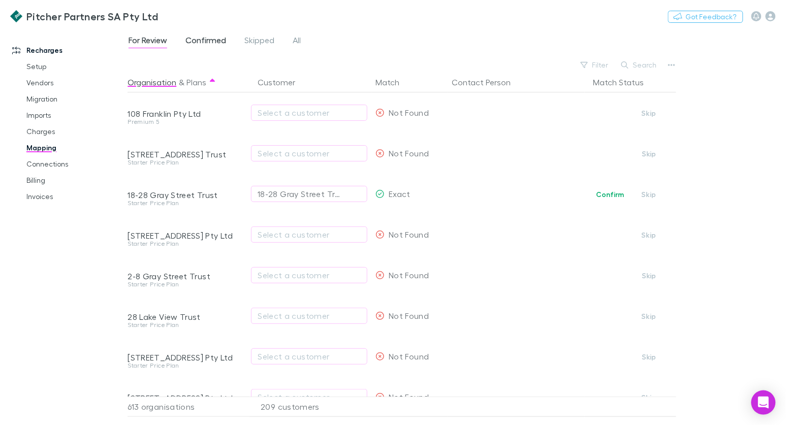
click at [194, 35] on span "Confirmed" at bounding box center [206, 41] width 41 height 13
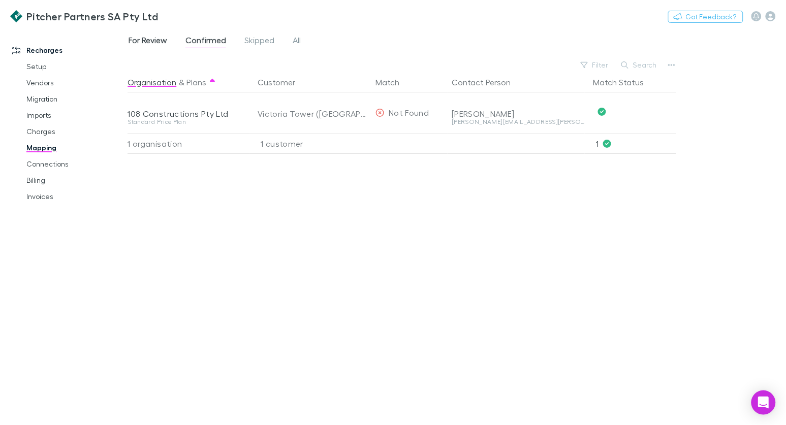
click at [158, 40] on span "For Review" at bounding box center [148, 41] width 39 height 13
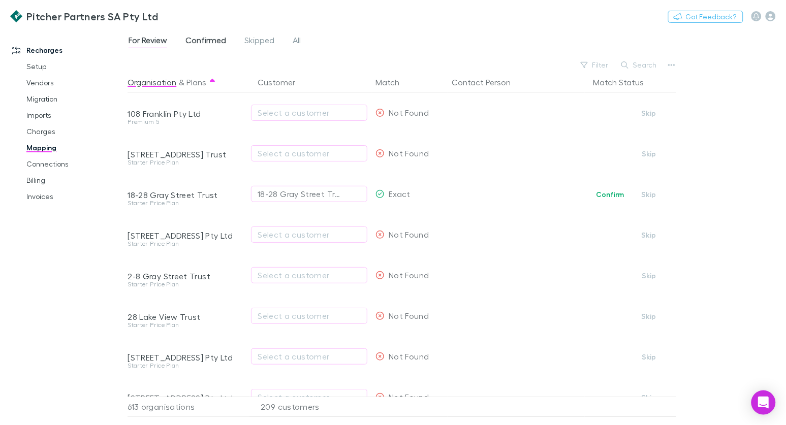
click at [200, 40] on span "Confirmed" at bounding box center [206, 41] width 41 height 13
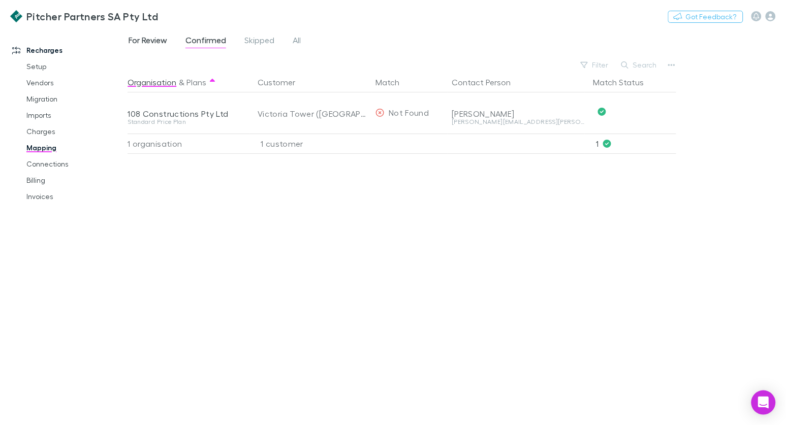
click at [162, 42] on span "For Review" at bounding box center [148, 41] width 39 height 13
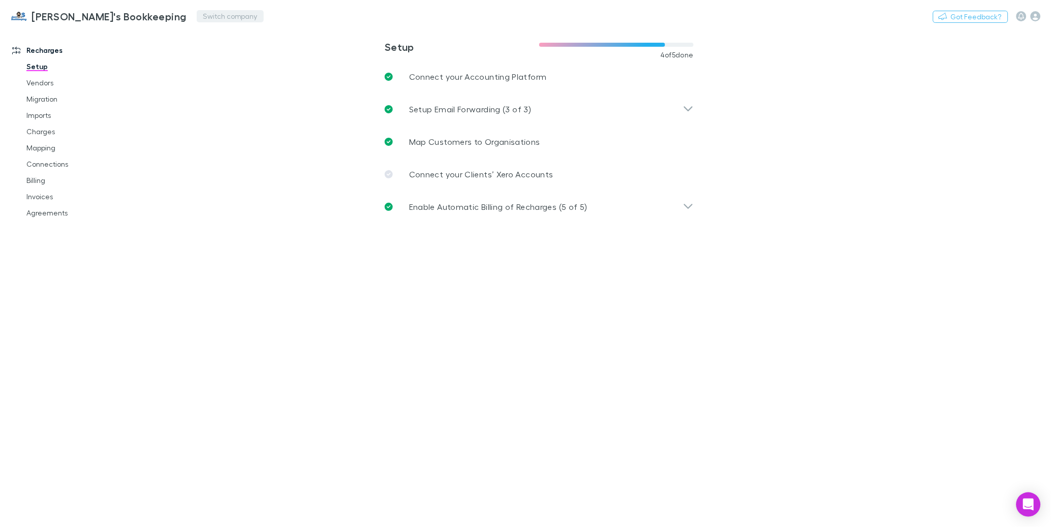
click at [197, 16] on button "Switch company" at bounding box center [230, 16] width 67 height 12
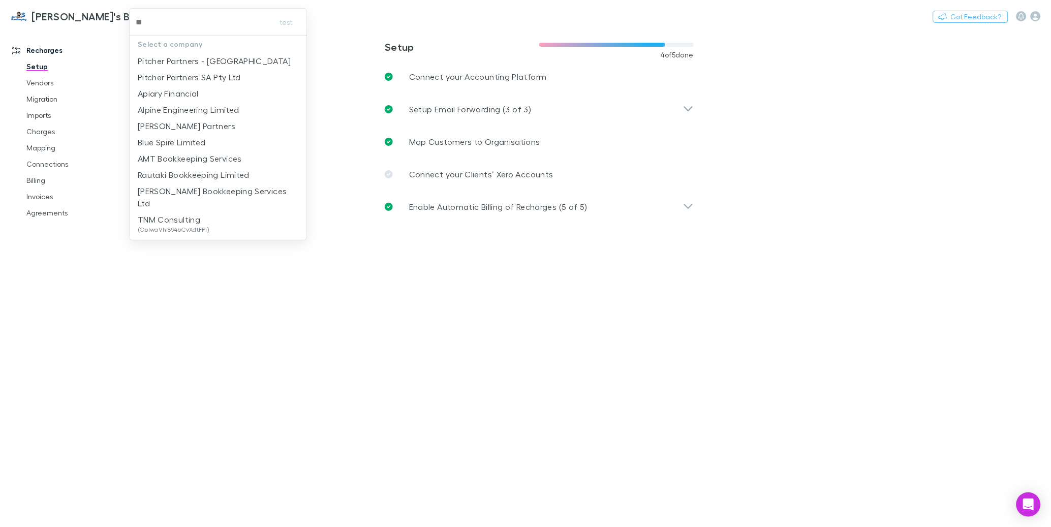
type input "***"
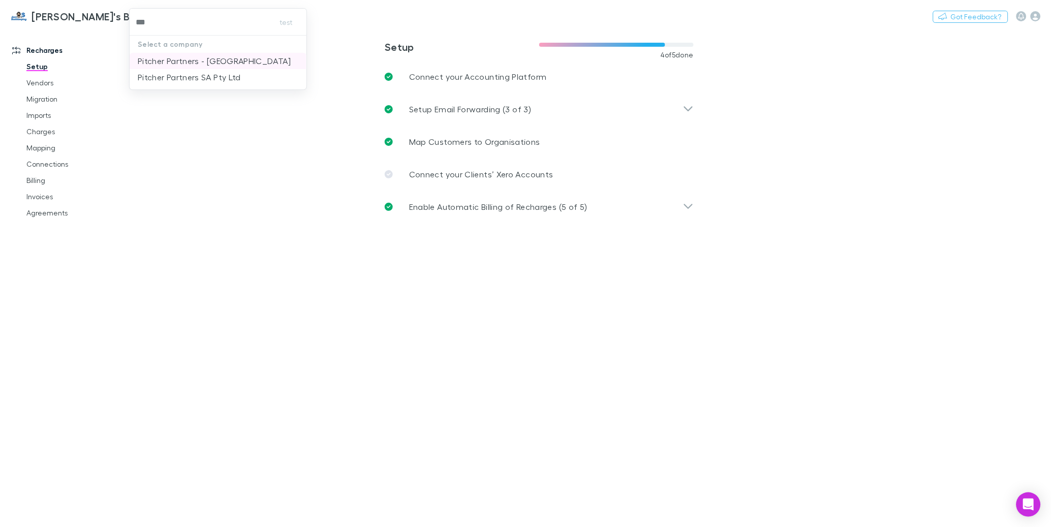
click at [227, 63] on p "Pitcher Partners - [GEOGRAPHIC_DATA]" at bounding box center [214, 61] width 153 height 12
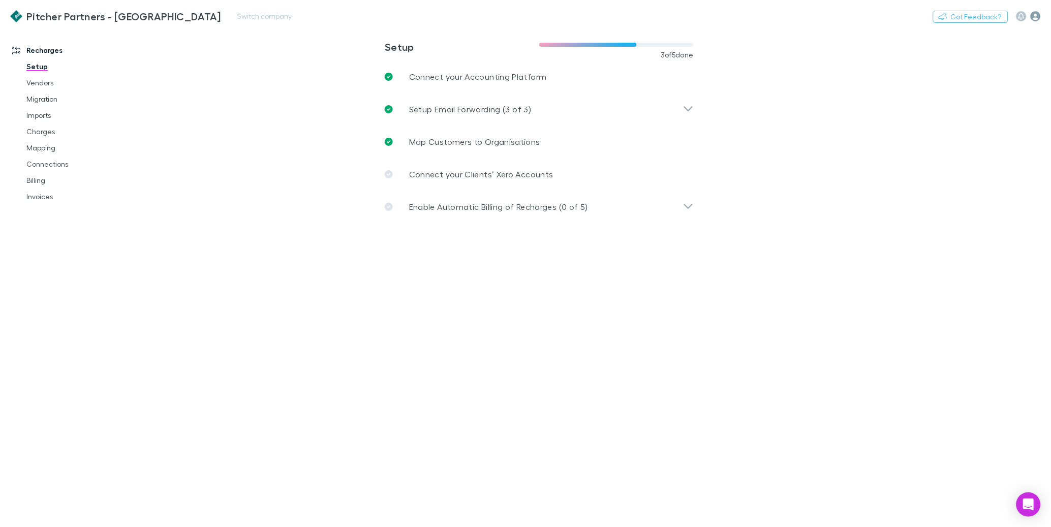
click at [1036, 14] on icon "button" at bounding box center [1036, 16] width 10 height 10
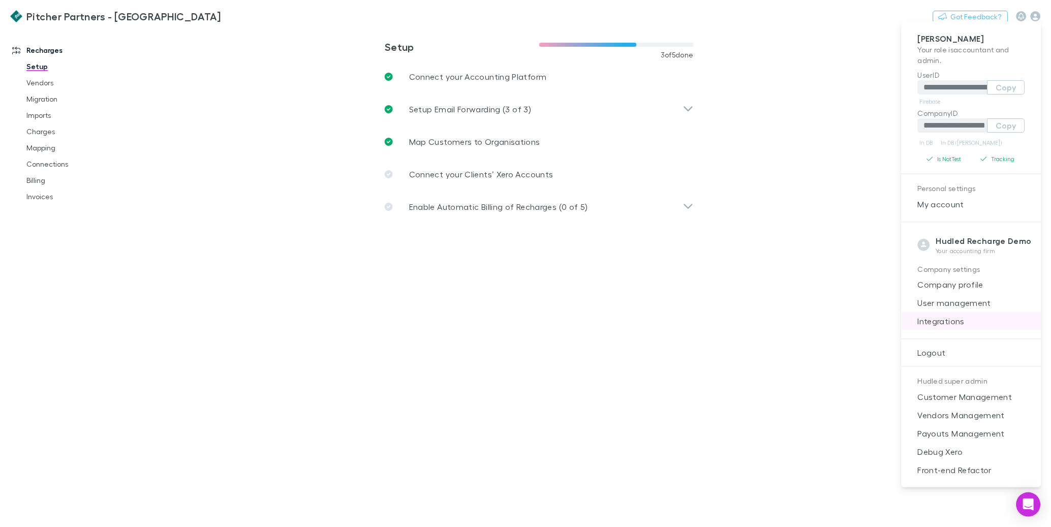
click at [949, 317] on span "Integrations" at bounding box center [972, 321] width 124 height 12
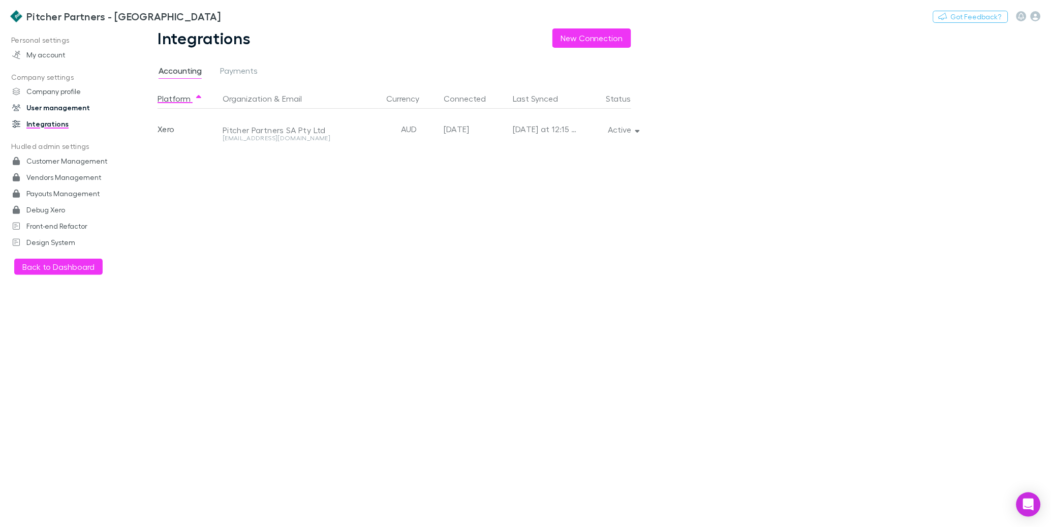
click at [71, 107] on link "User management" at bounding box center [66, 108] width 129 height 16
